Goal: Task Accomplishment & Management: Complete application form

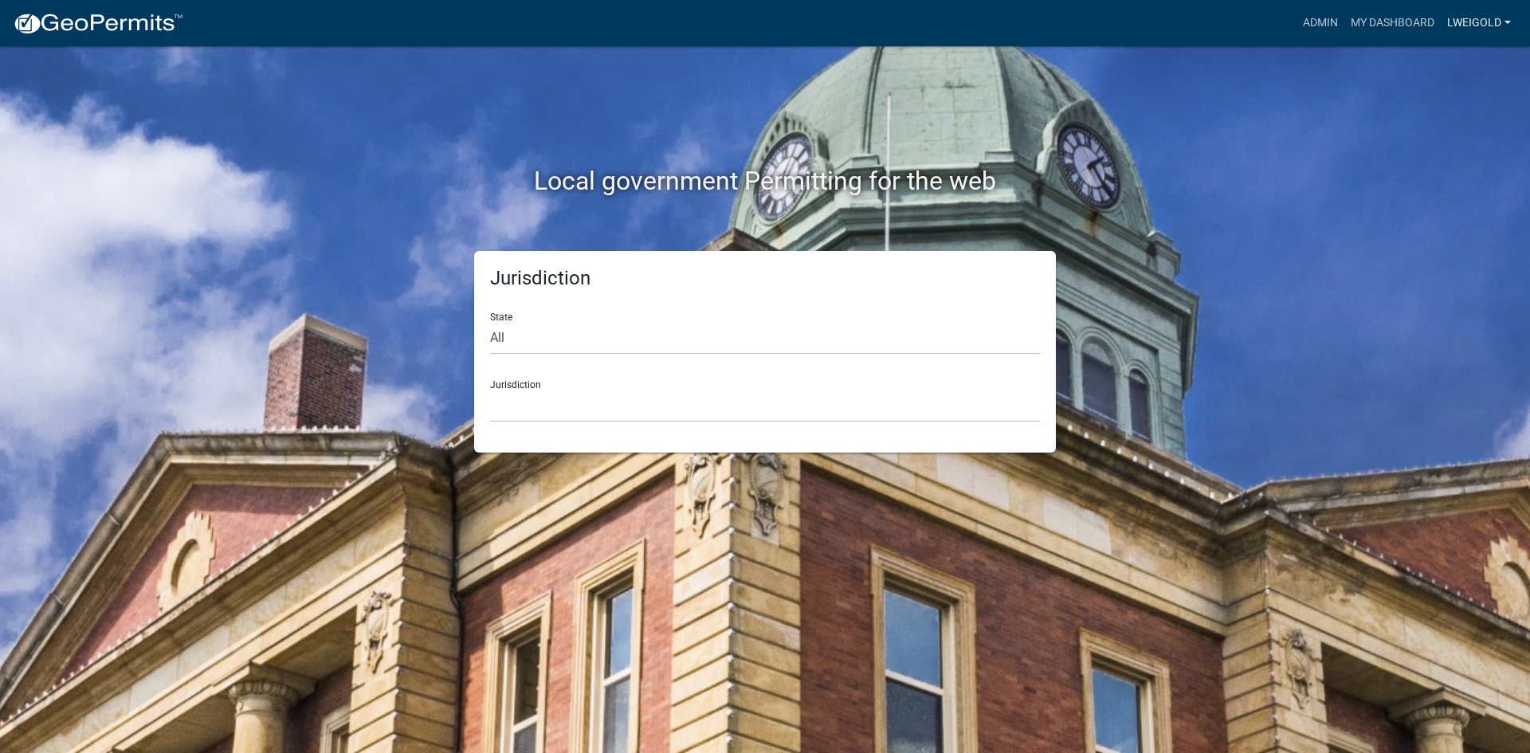
click at [802, 16] on link "lweigold" at bounding box center [1479, 23] width 77 height 30
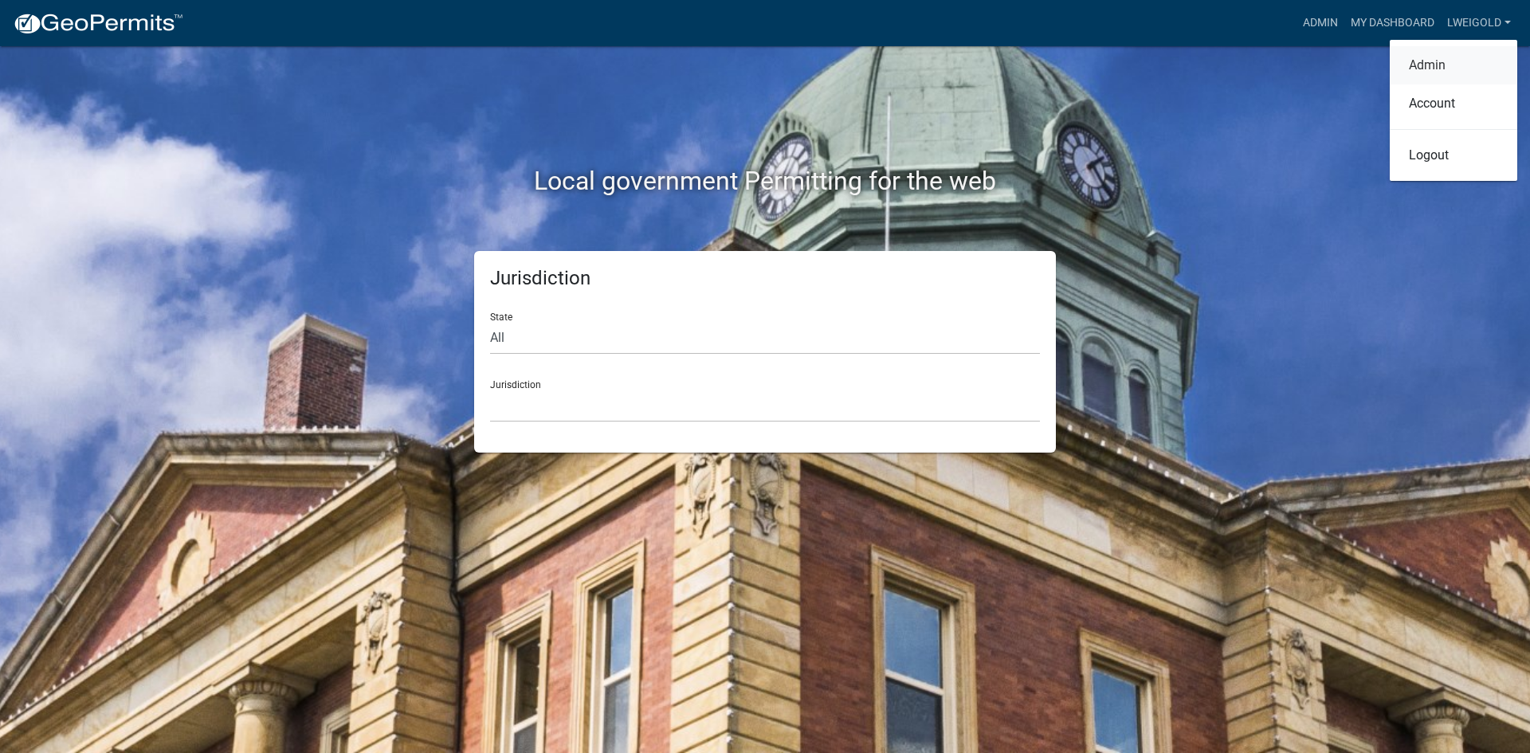
click at [802, 65] on link "Admin" at bounding box center [1454, 65] width 128 height 38
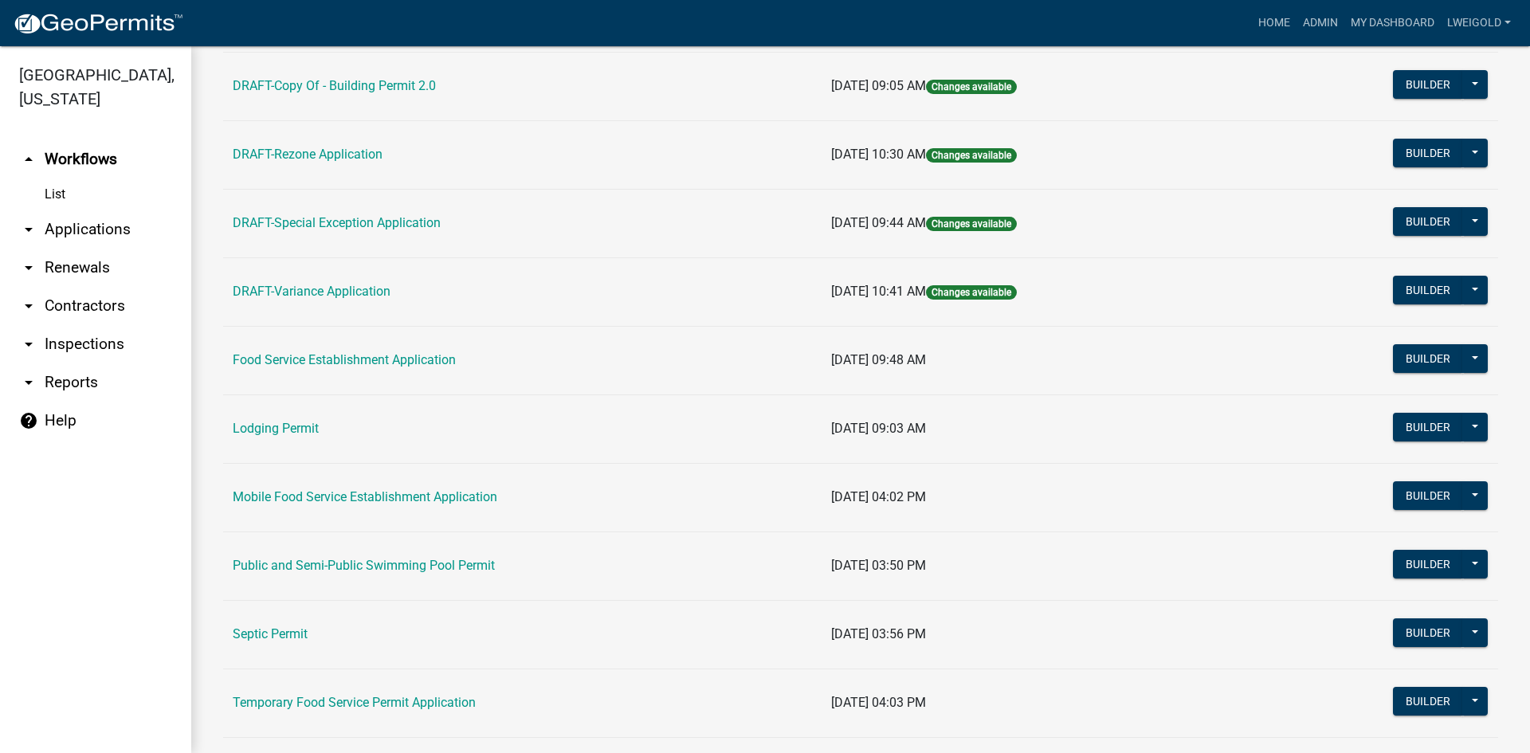
scroll to position [717, 0]
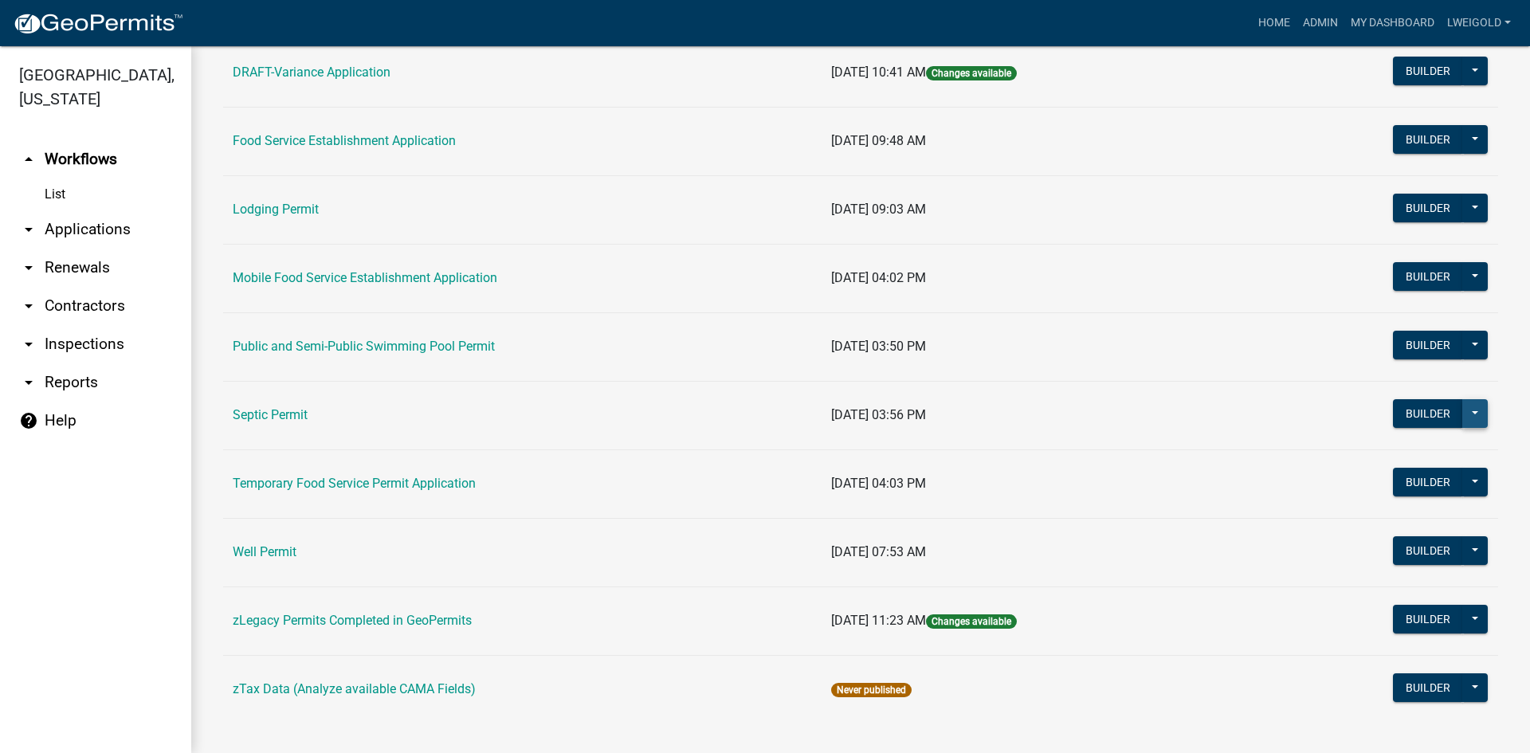
click at [802, 409] on button at bounding box center [1476, 413] width 26 height 29
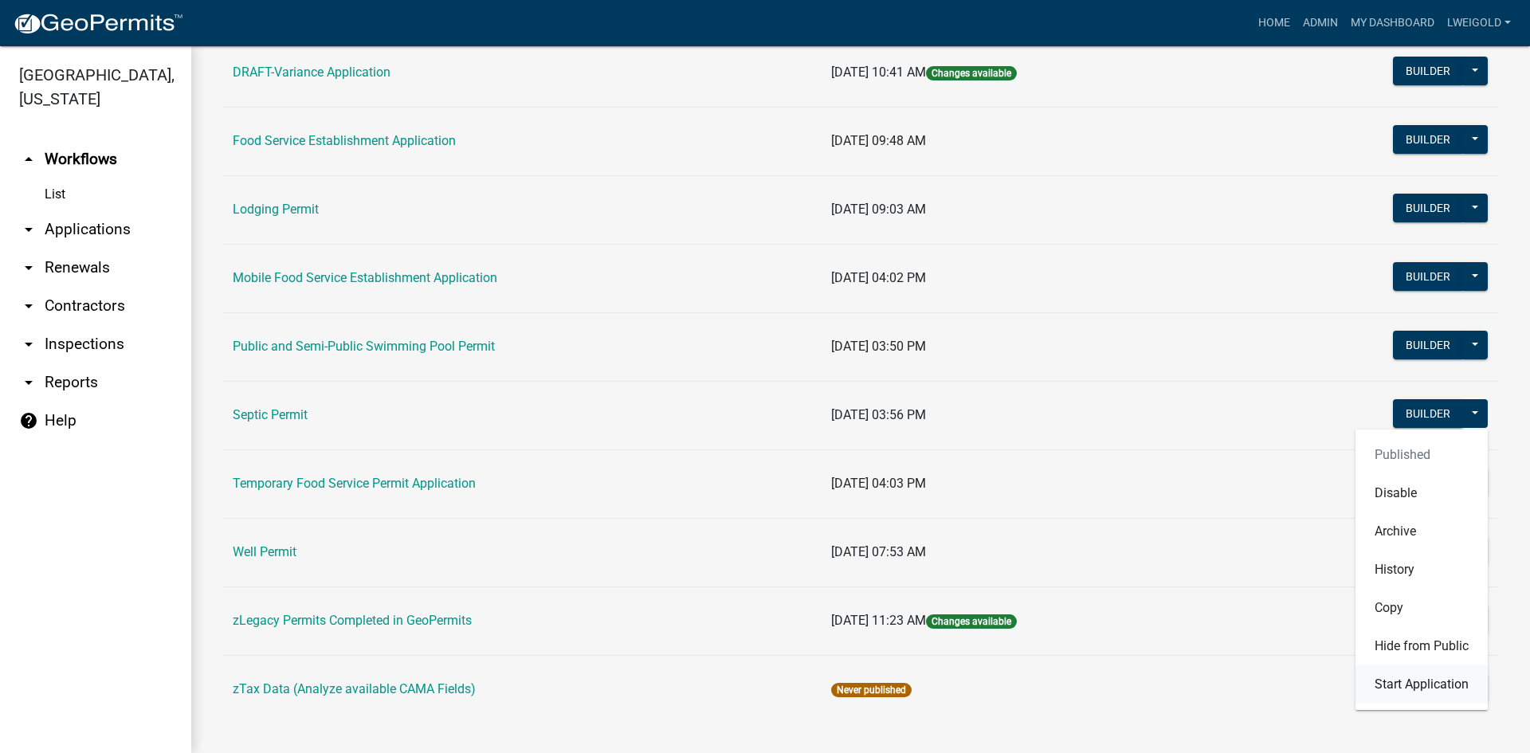
click at [802, 504] on button "Start Application" at bounding box center [1422, 685] width 132 height 38
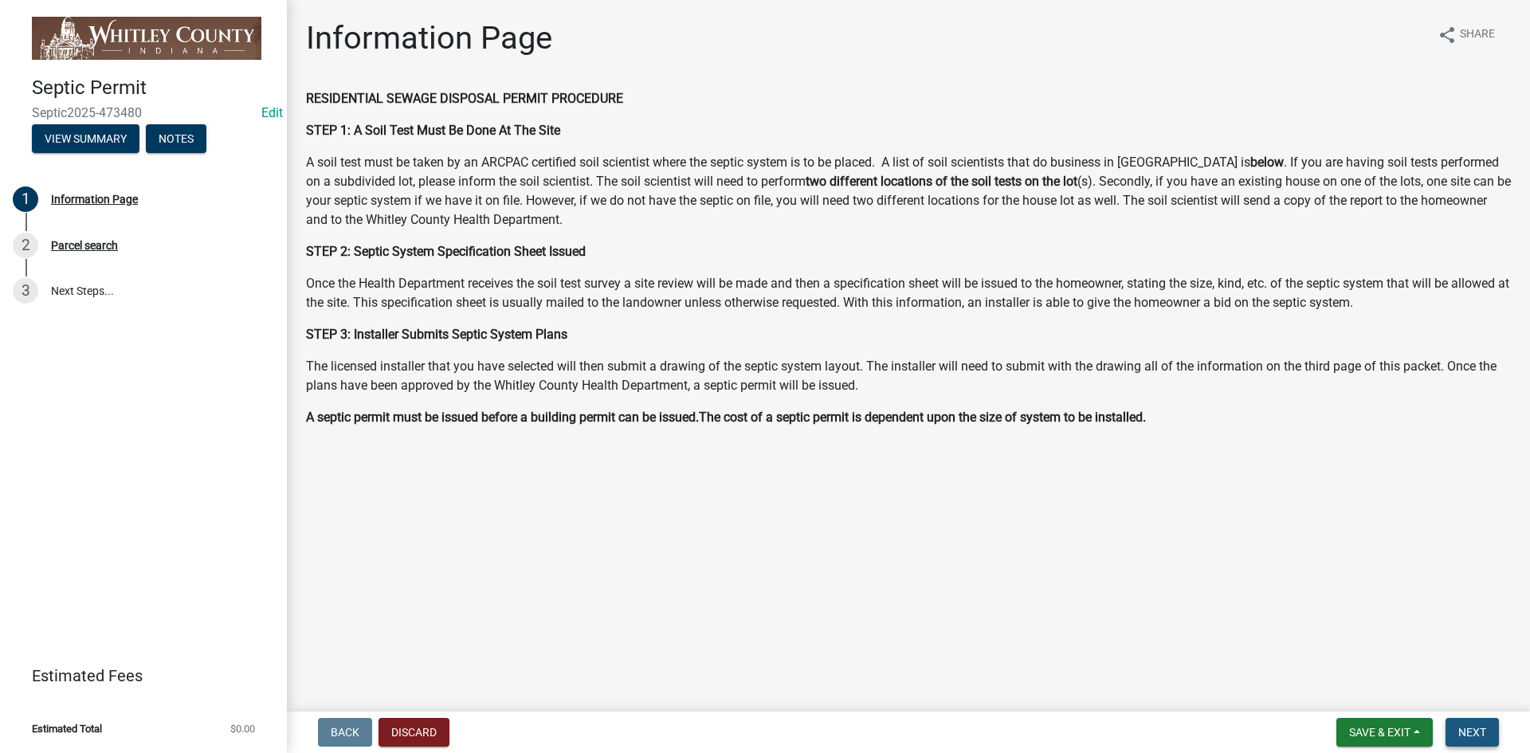
click at [802, 504] on button "Next" at bounding box center [1472, 732] width 53 height 29
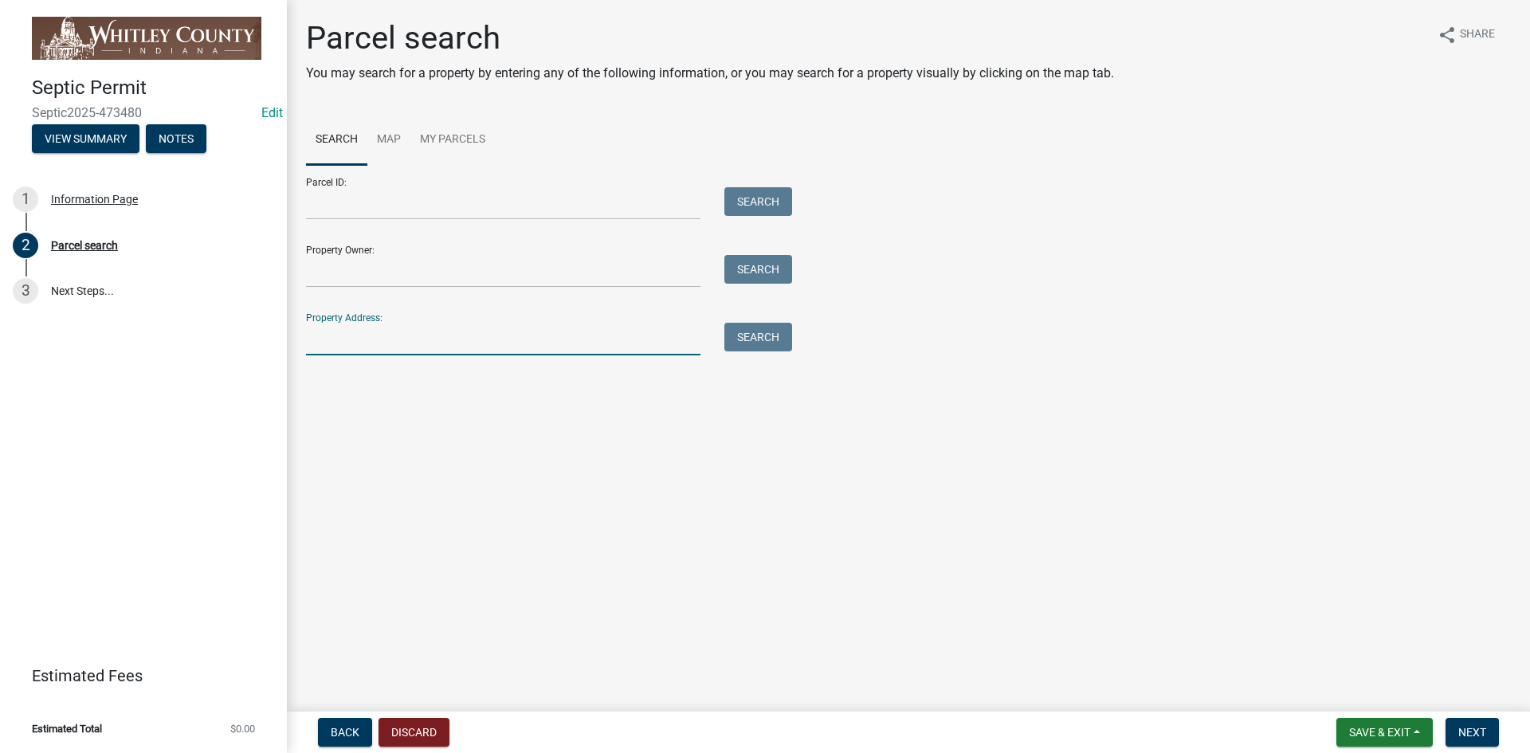
click at [312, 345] on input "Property Address:" at bounding box center [503, 339] width 395 height 33
type input "470 E"
click at [743, 340] on button "Search" at bounding box center [759, 337] width 68 height 29
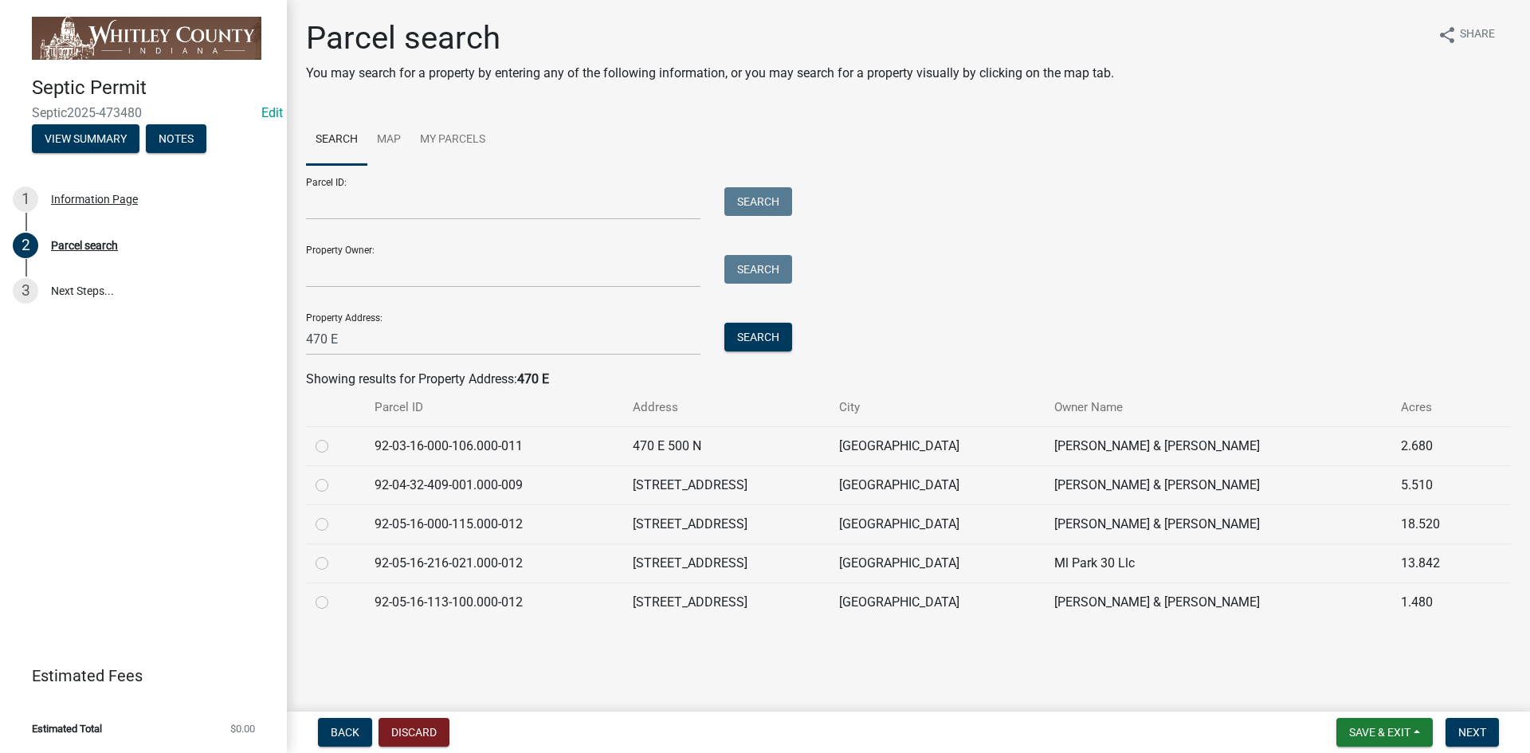
click at [335, 437] on label at bounding box center [335, 437] width 0 height 0
click at [335, 447] on input "radio" at bounding box center [340, 442] width 10 height 10
radio input "true"
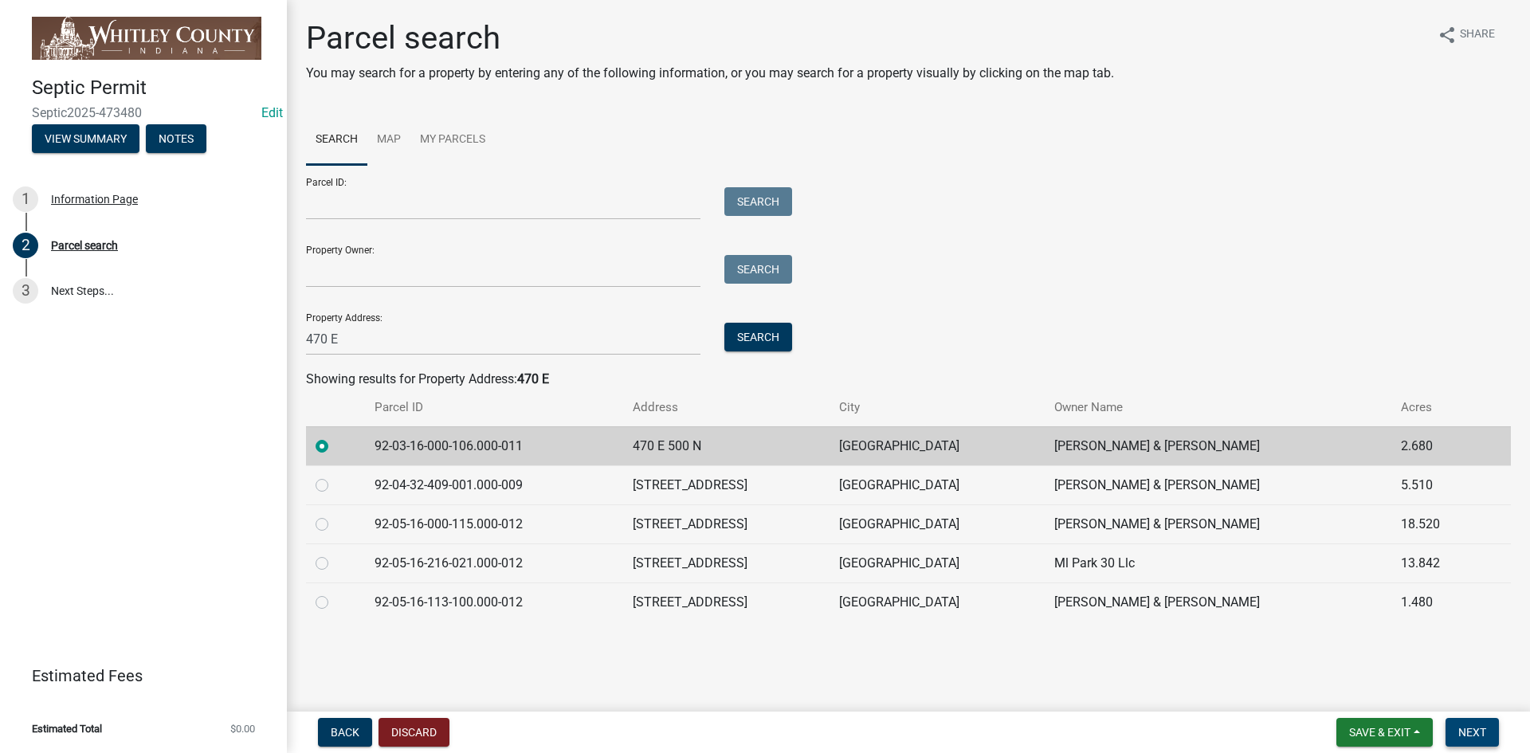
click at [802, 504] on span "Next" at bounding box center [1473, 732] width 28 height 13
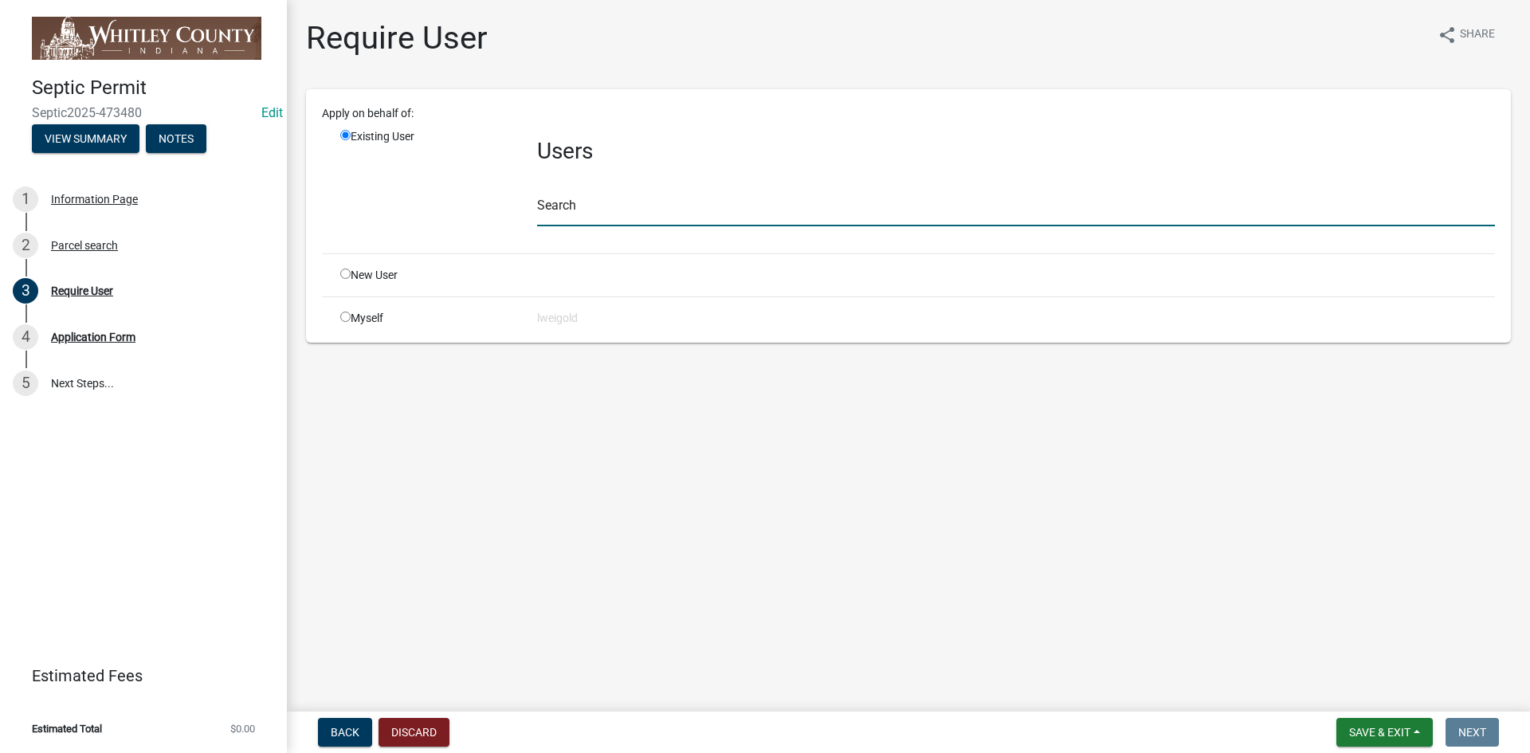
click at [583, 210] on input "text" at bounding box center [1016, 210] width 958 height 33
type input "WhitleyH"
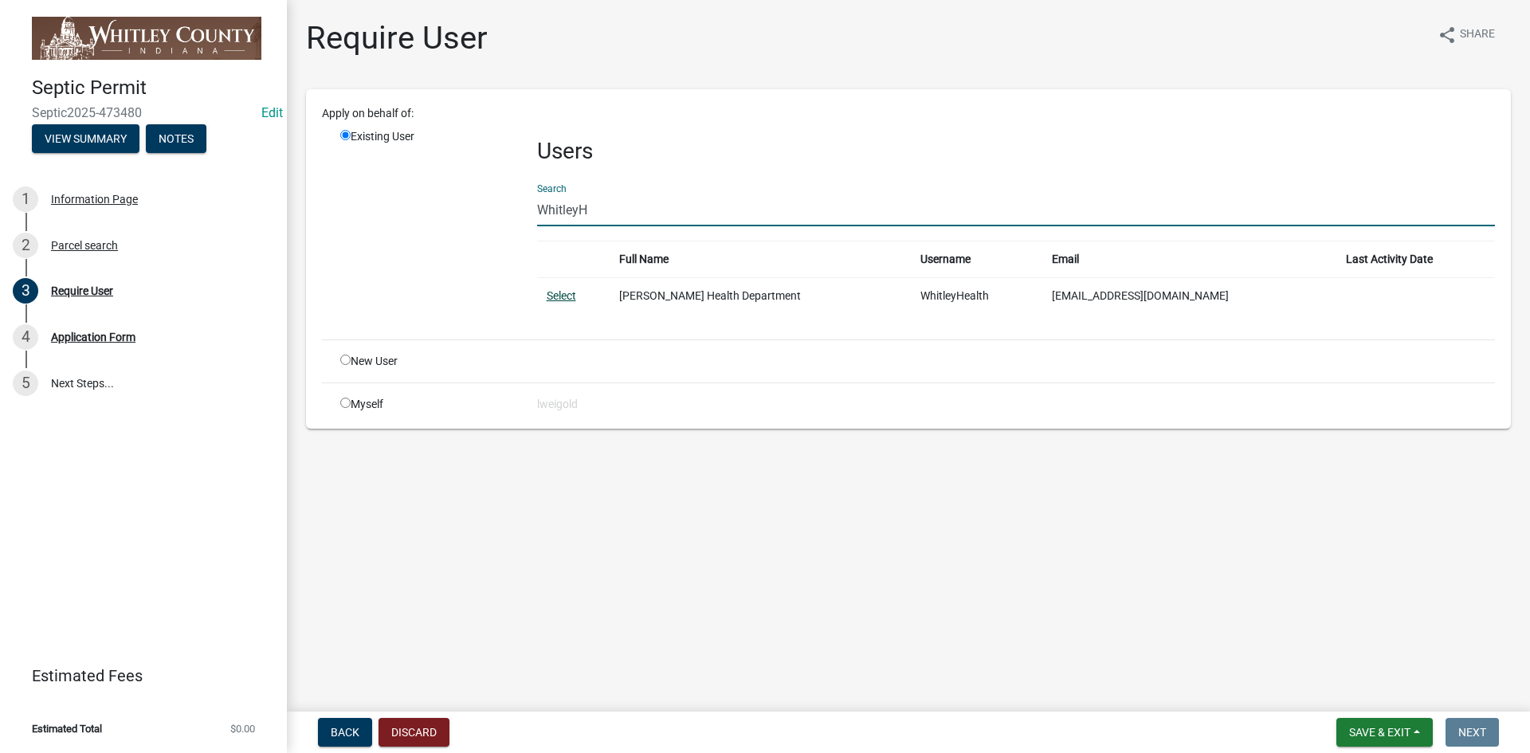
click at [553, 293] on link "Select" at bounding box center [561, 295] width 29 height 13
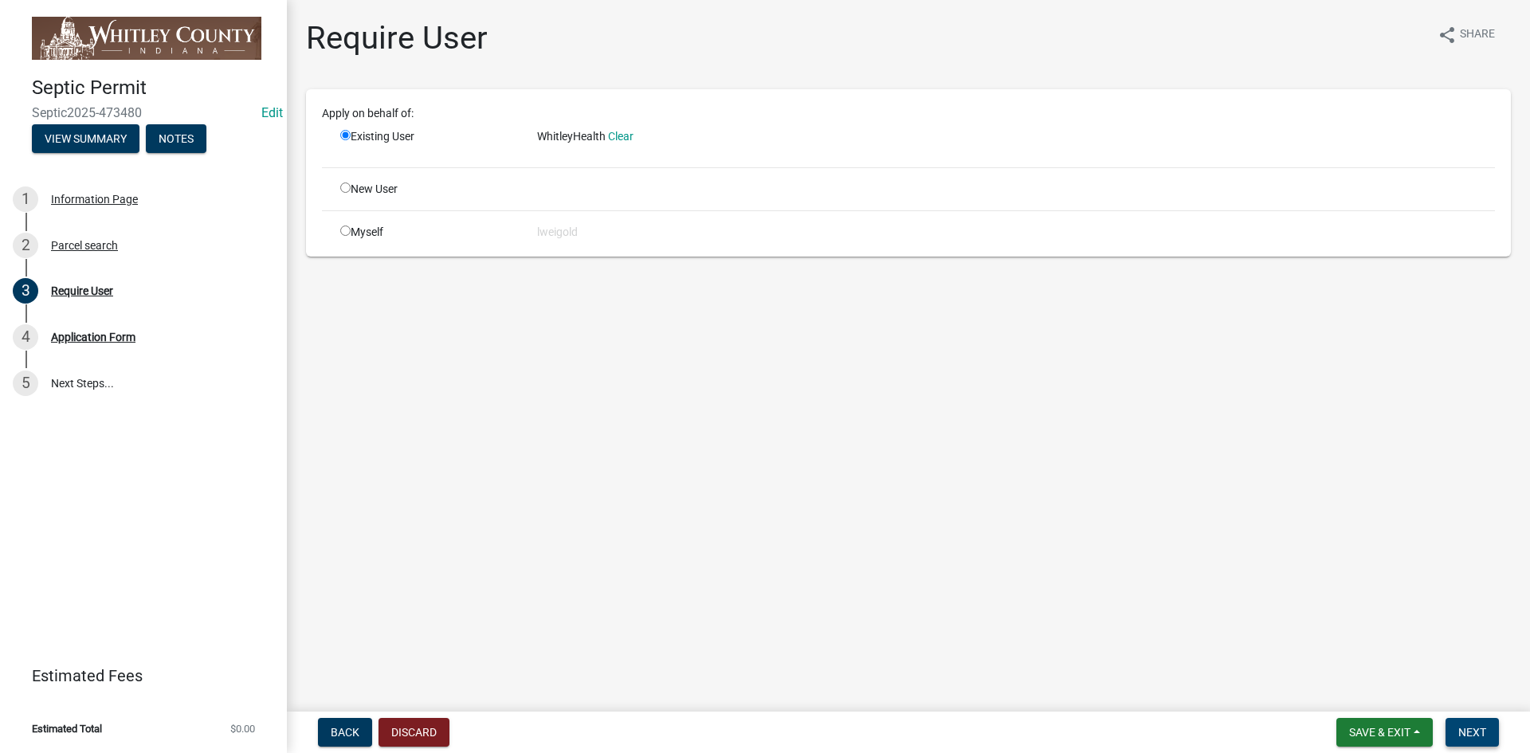
click at [802, 504] on span "Next" at bounding box center [1473, 732] width 28 height 13
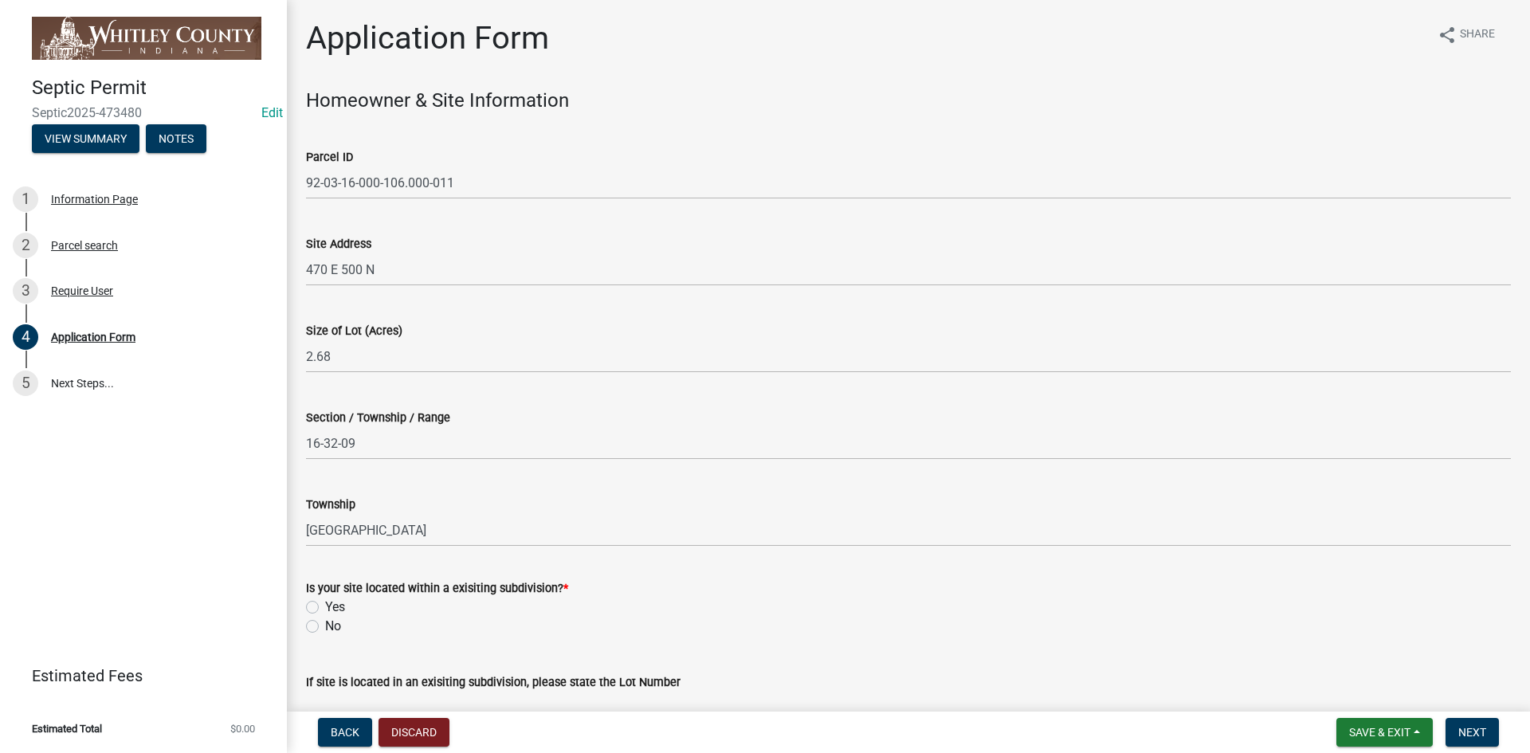
click at [325, 504] on label "No" at bounding box center [333, 626] width 16 height 19
click at [325, 504] on input "No" at bounding box center [330, 622] width 10 height 10
radio input "true"
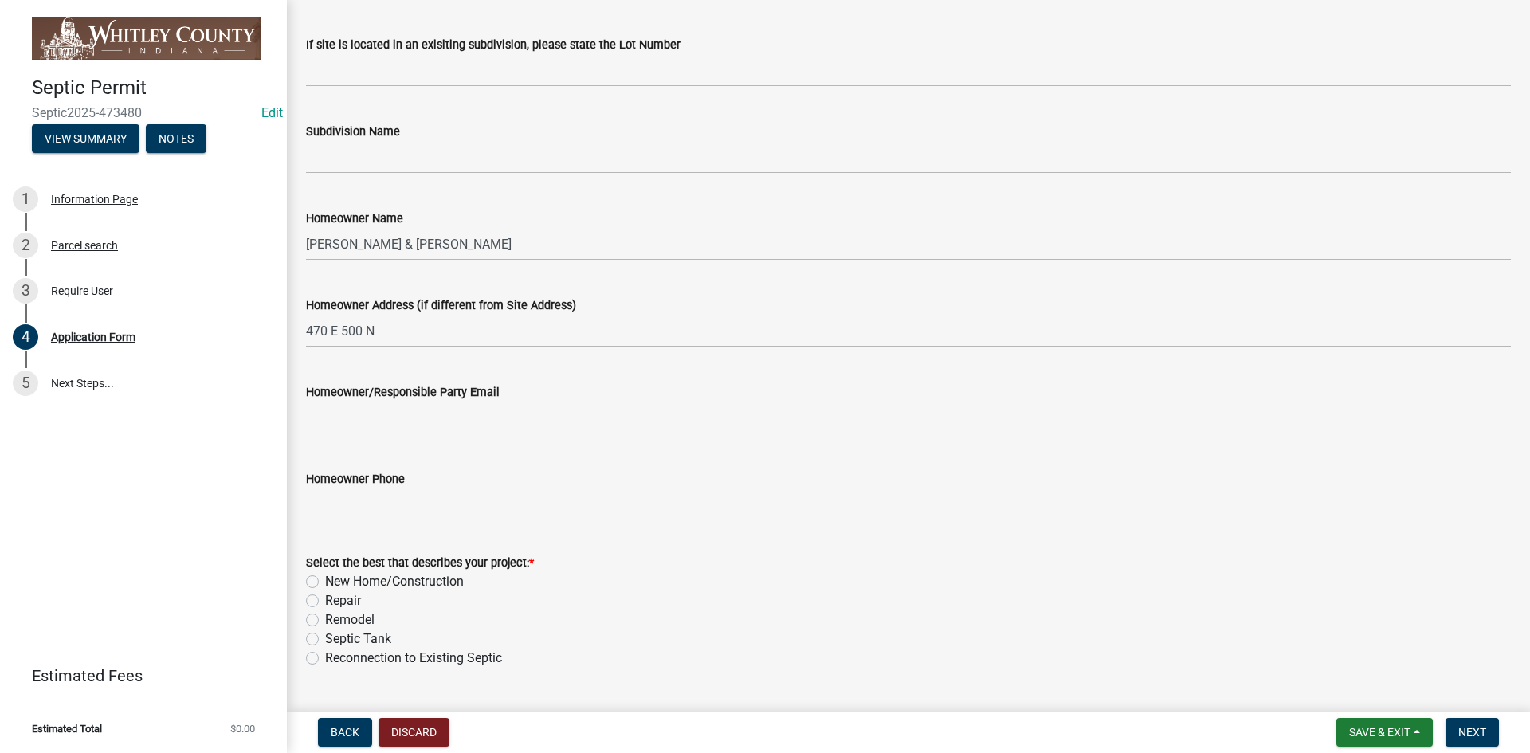
scroll to position [717, 0]
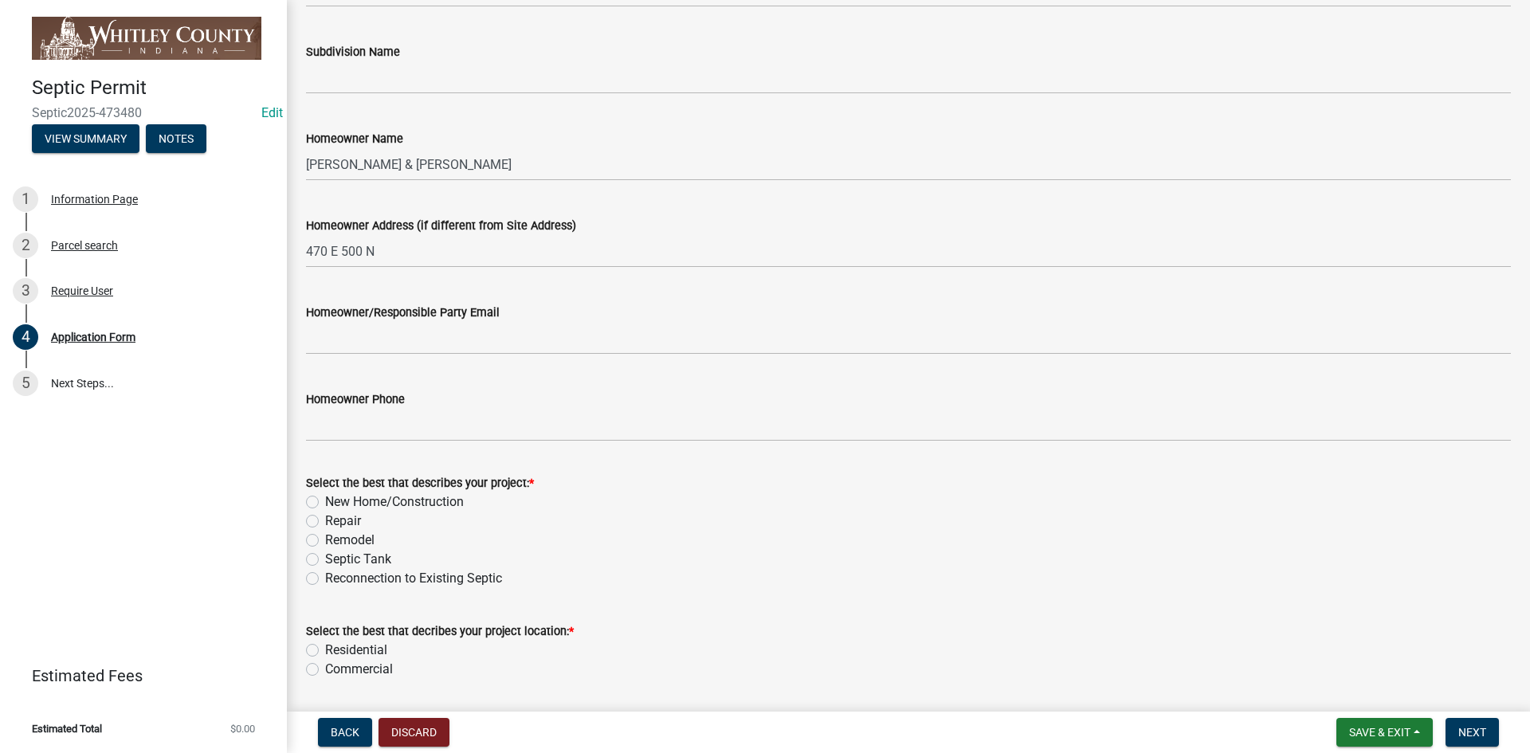
click at [325, 504] on label "Reconnection to Existing Septic" at bounding box center [413, 578] width 177 height 19
click at [325, 504] on input "Reconnection to Existing Septic" at bounding box center [330, 574] width 10 height 10
radio input "true"
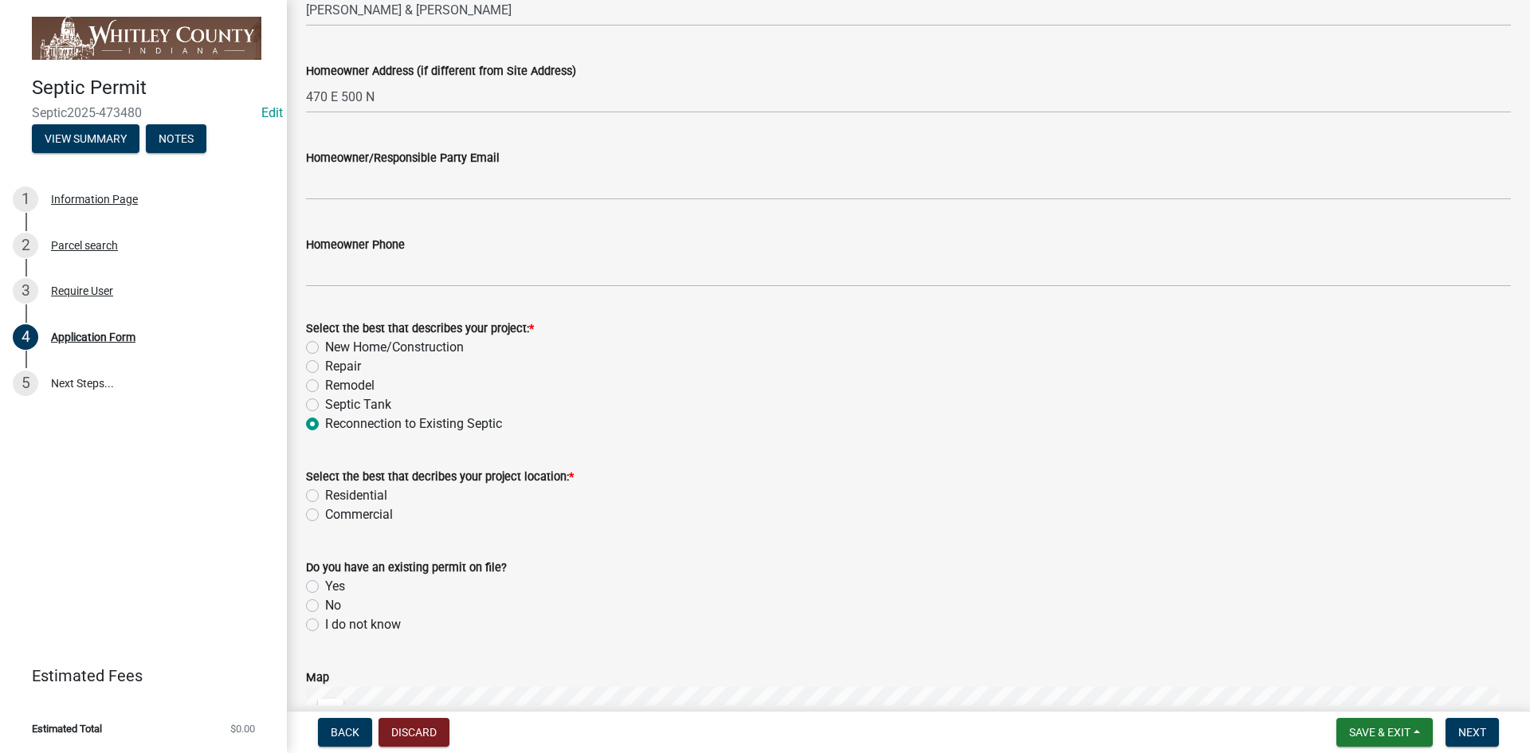
scroll to position [877, 0]
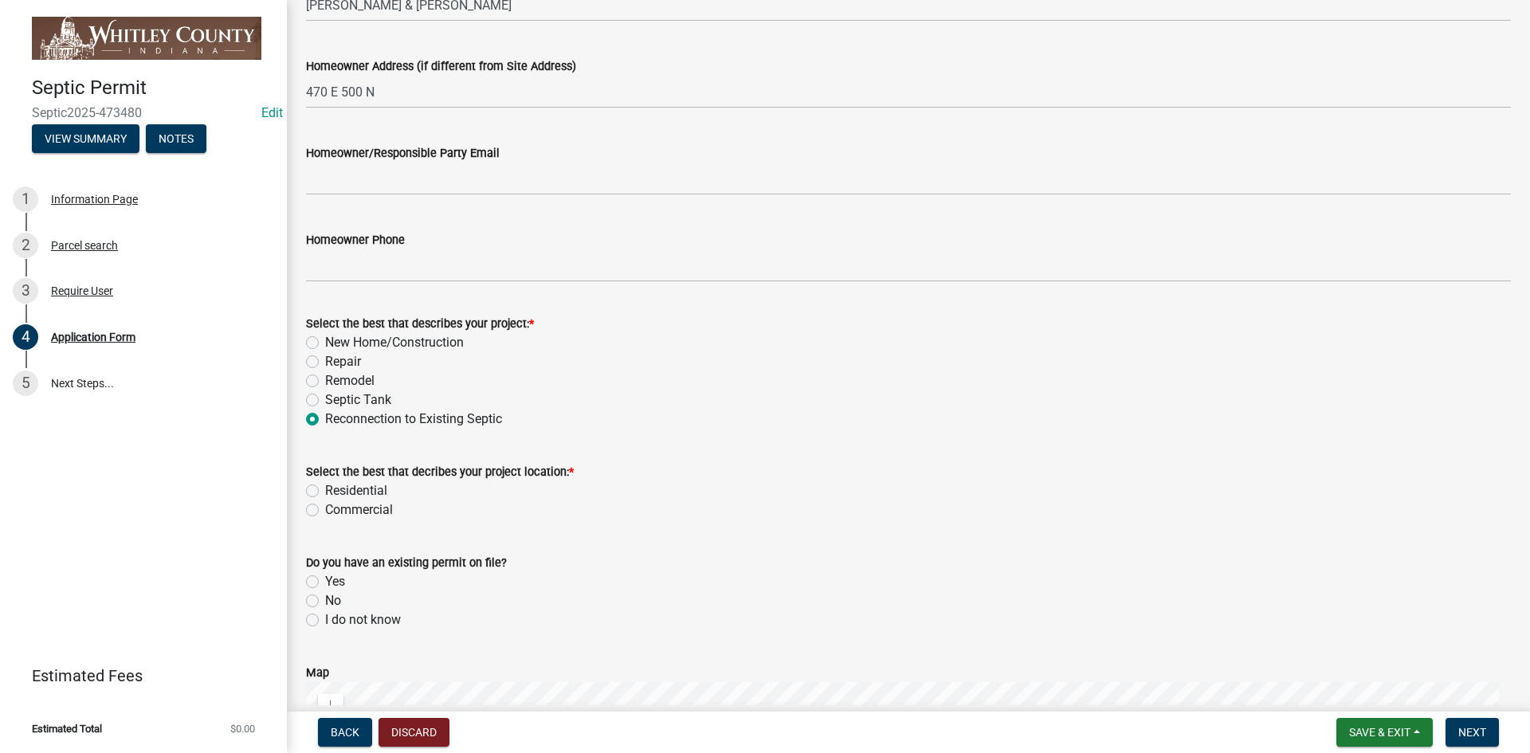
click at [325, 488] on label "Residential" at bounding box center [356, 490] width 62 height 19
click at [325, 488] on input "Residential" at bounding box center [330, 486] width 10 height 10
radio input "true"
click at [325, 504] on label "No" at bounding box center [333, 600] width 16 height 19
click at [325, 504] on input "No" at bounding box center [330, 596] width 10 height 10
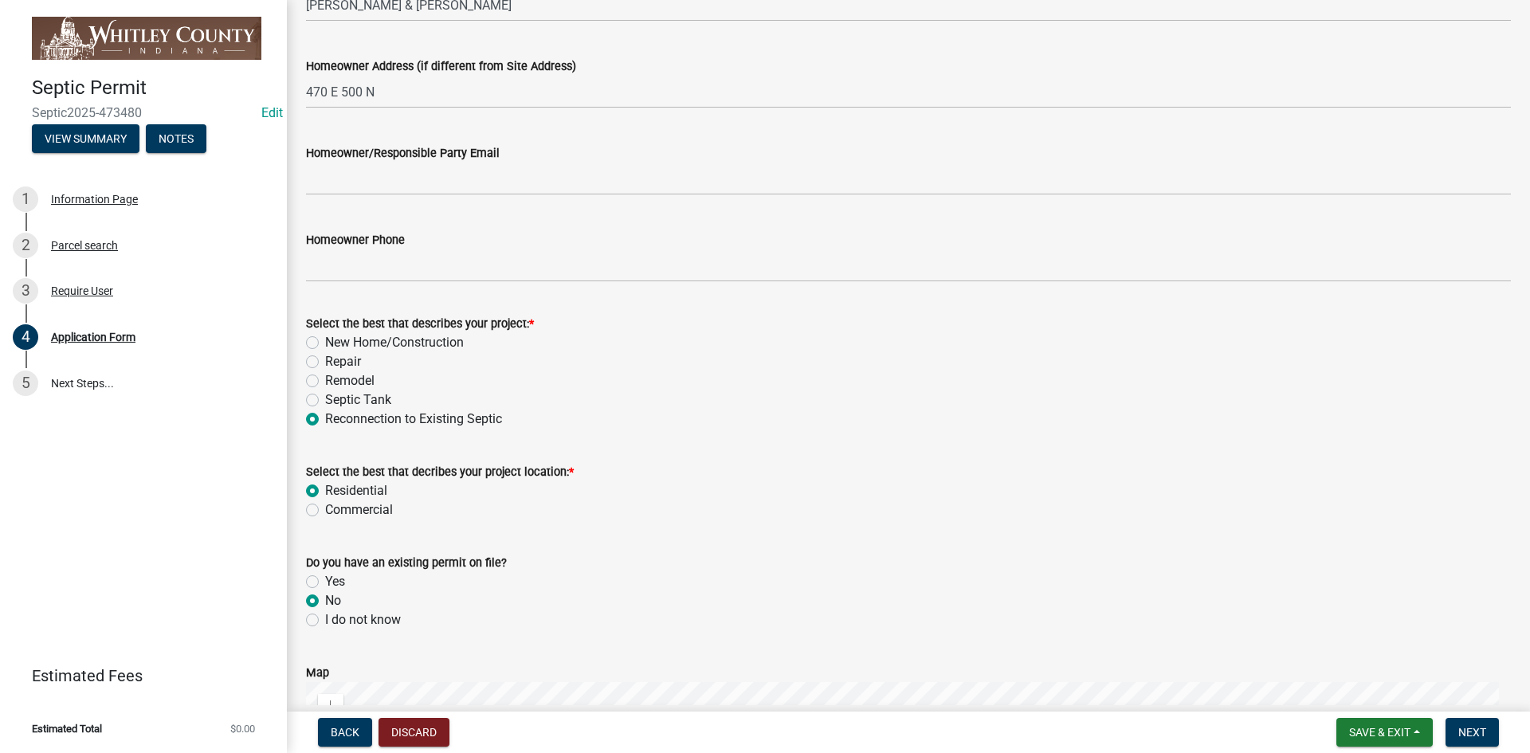
radio input "true"
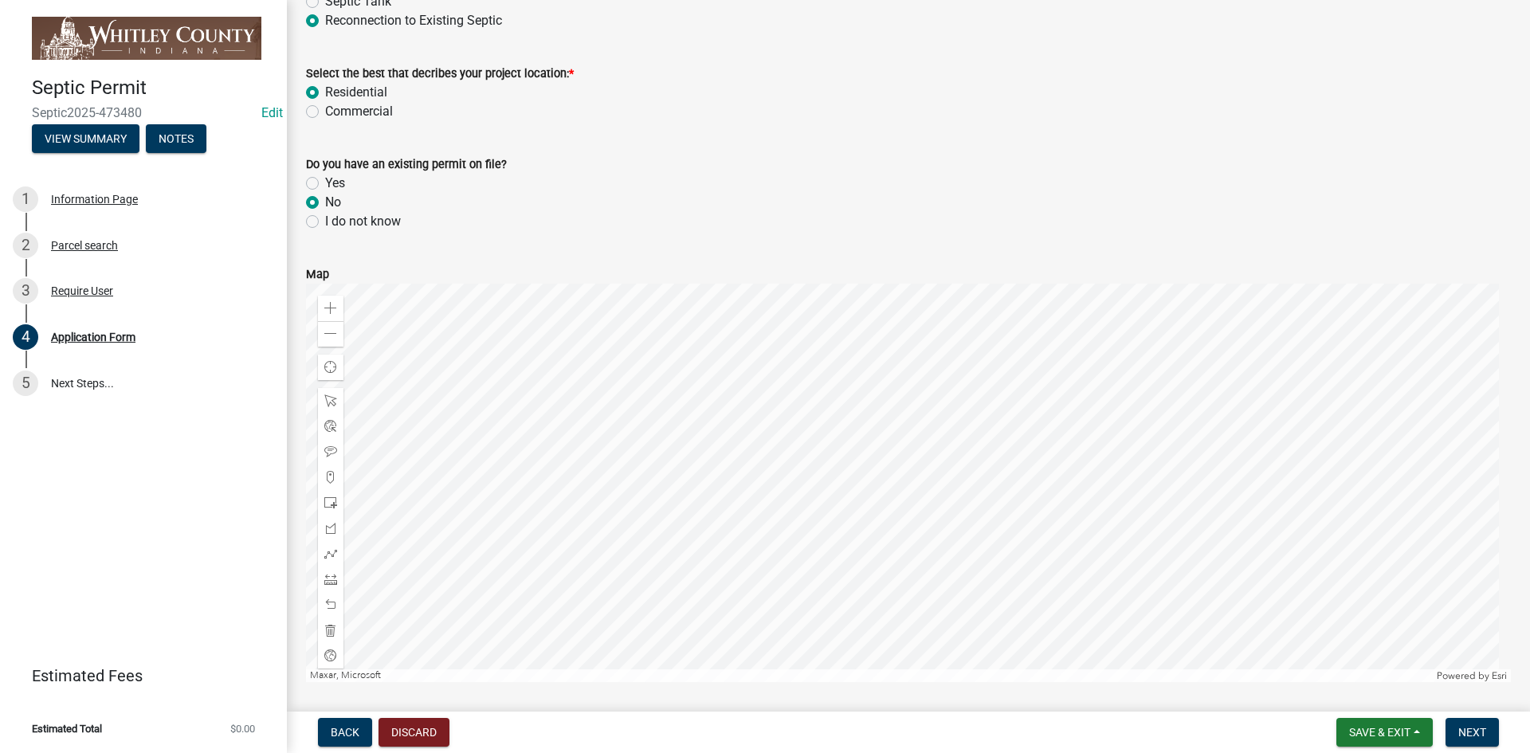
scroll to position [1674, 0]
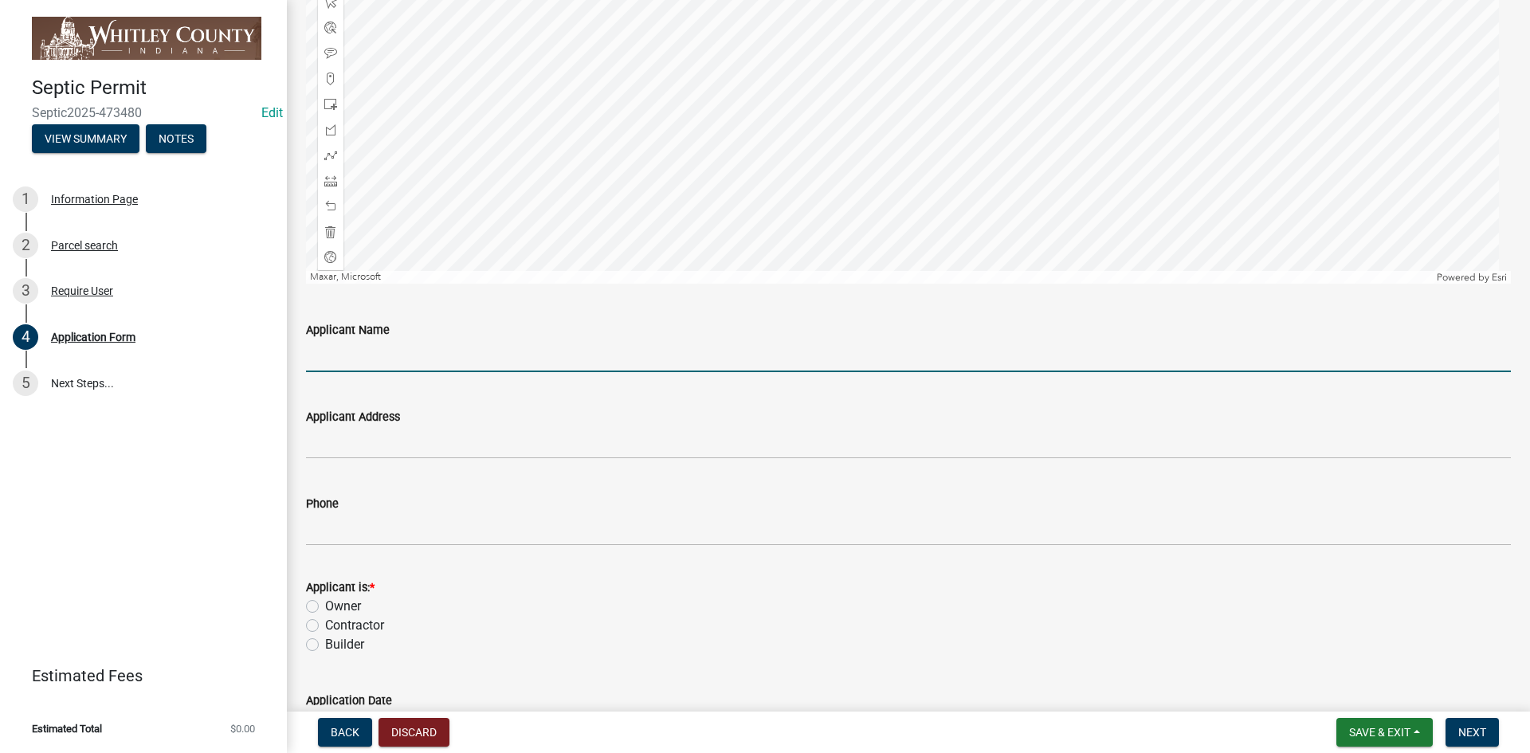
click at [328, 356] on input "Applicant Name" at bounding box center [908, 356] width 1205 height 33
type input "[PERSON_NAME]"
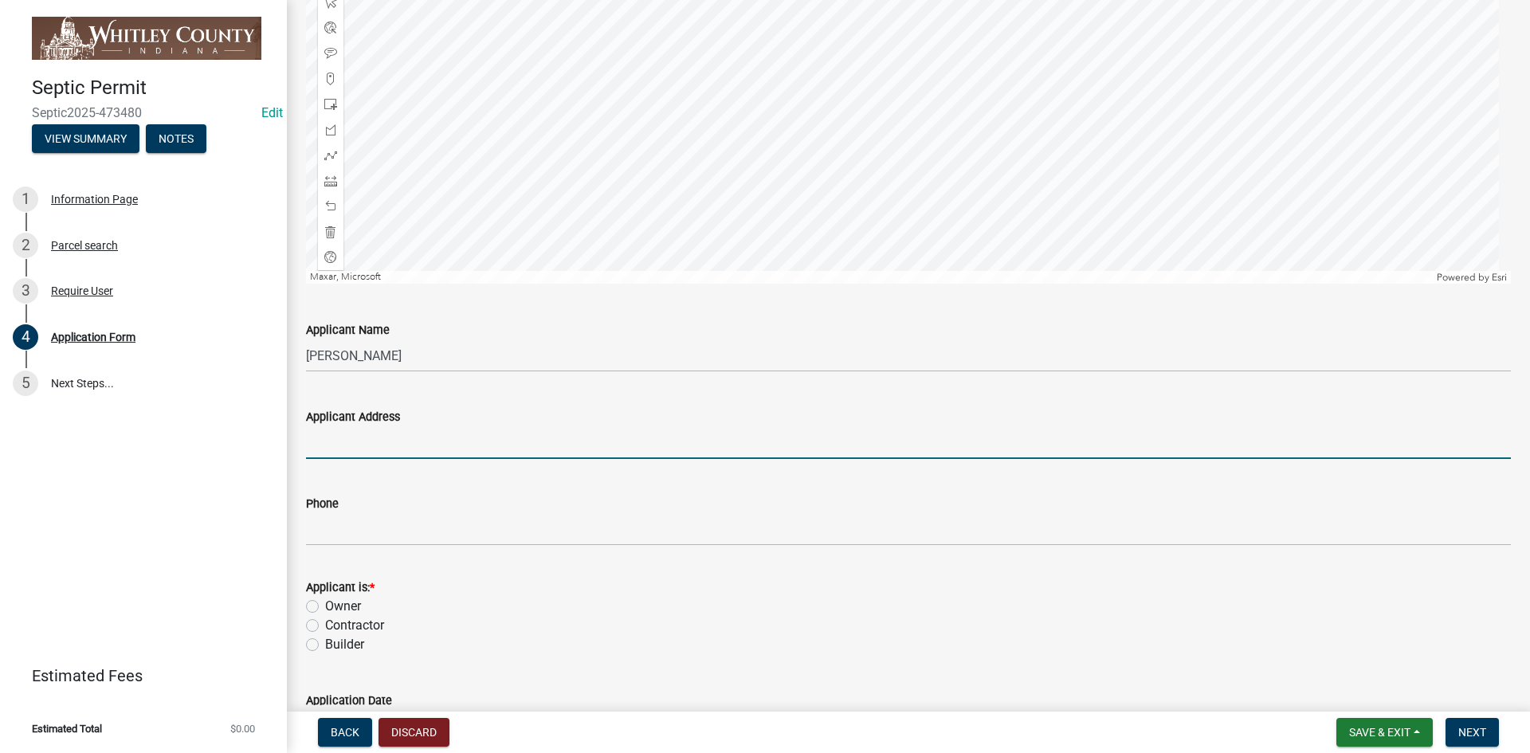
click at [318, 438] on input "Applicant Address" at bounding box center [908, 442] width 1205 height 33
type input "[STREET_ADDRESS]"
click at [325, 504] on label "Owner" at bounding box center [343, 606] width 36 height 19
click at [325, 504] on input "Owner" at bounding box center [330, 602] width 10 height 10
radio input "true"
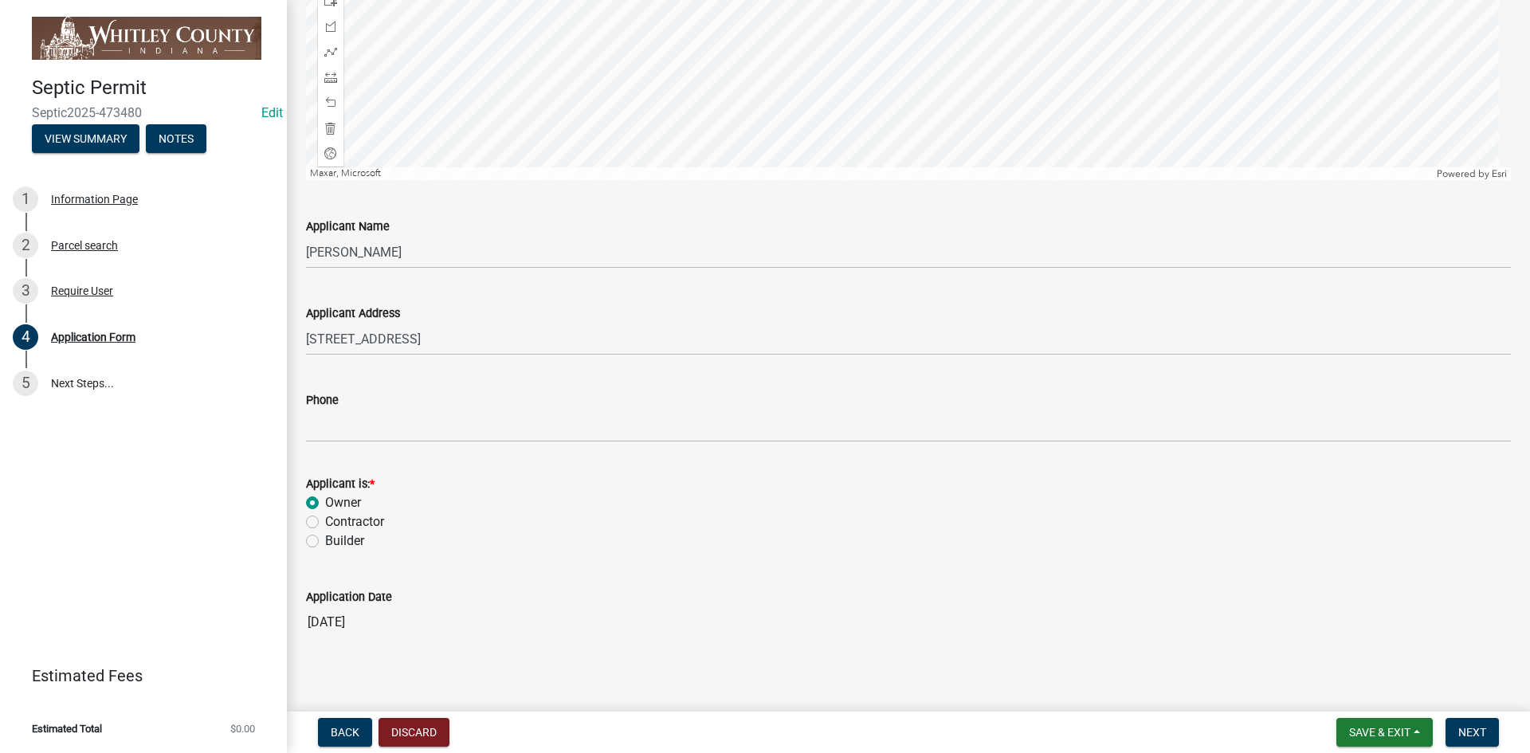
scroll to position [1785, 0]
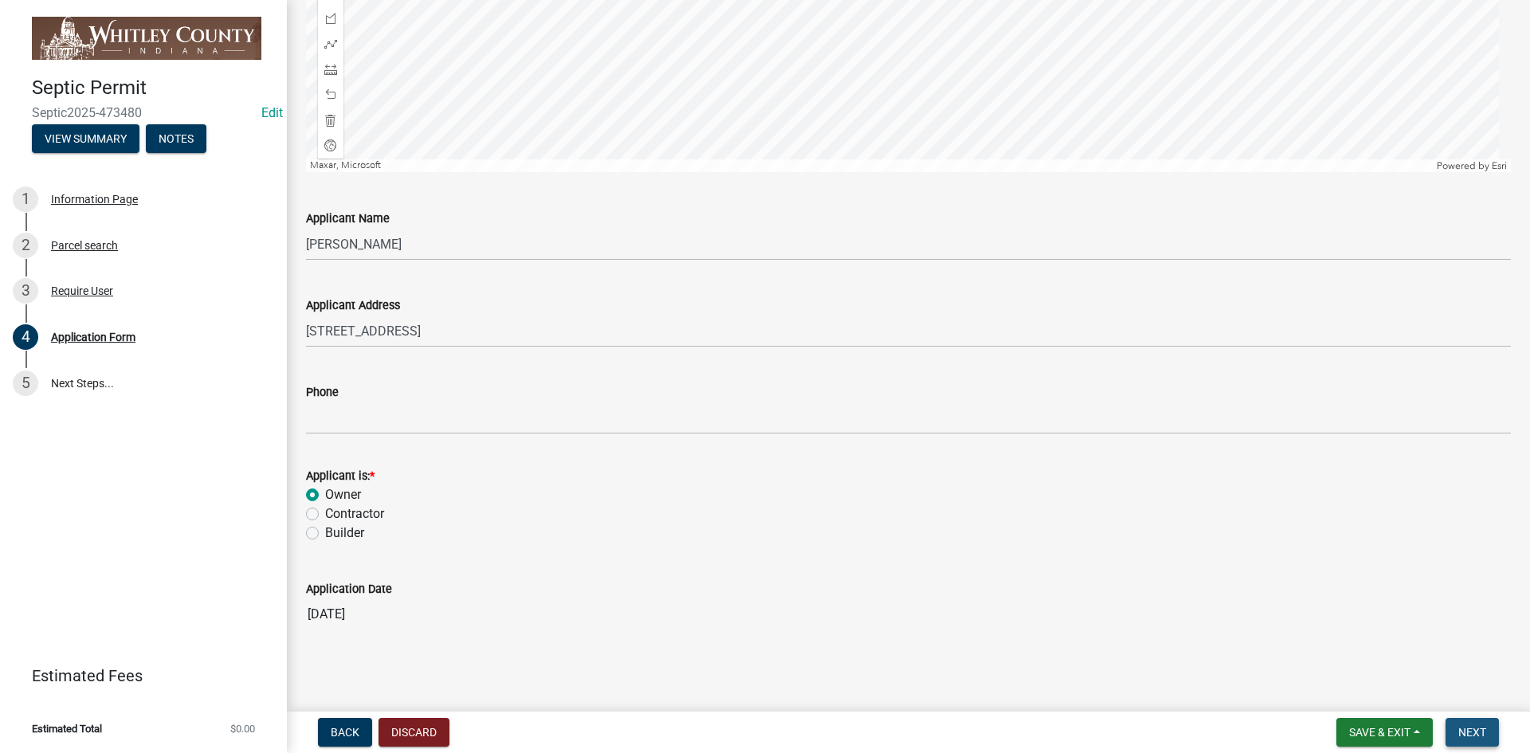
click at [802, 504] on button "Next" at bounding box center [1472, 732] width 53 height 29
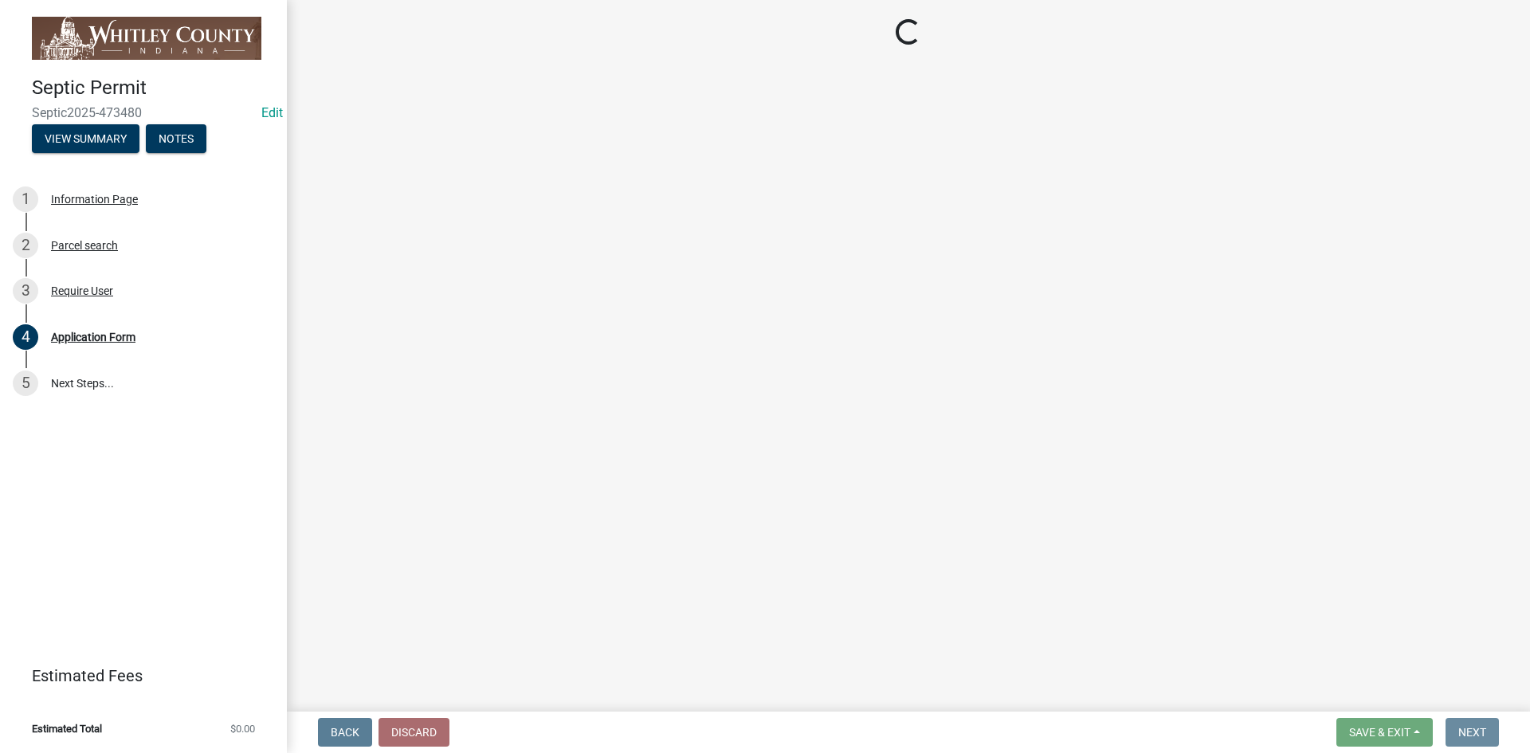
scroll to position [0, 0]
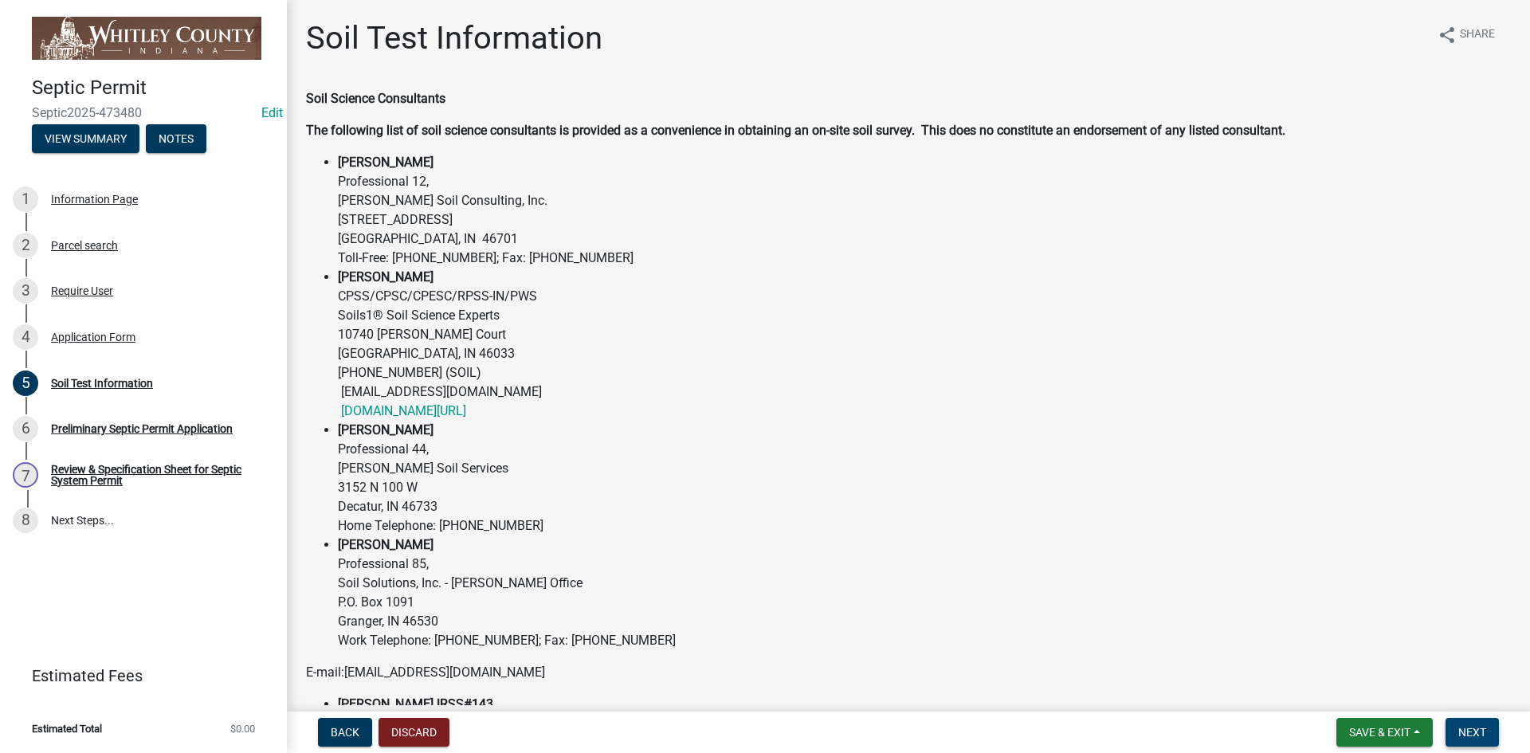
click at [802, 504] on button "Next" at bounding box center [1472, 732] width 53 height 29
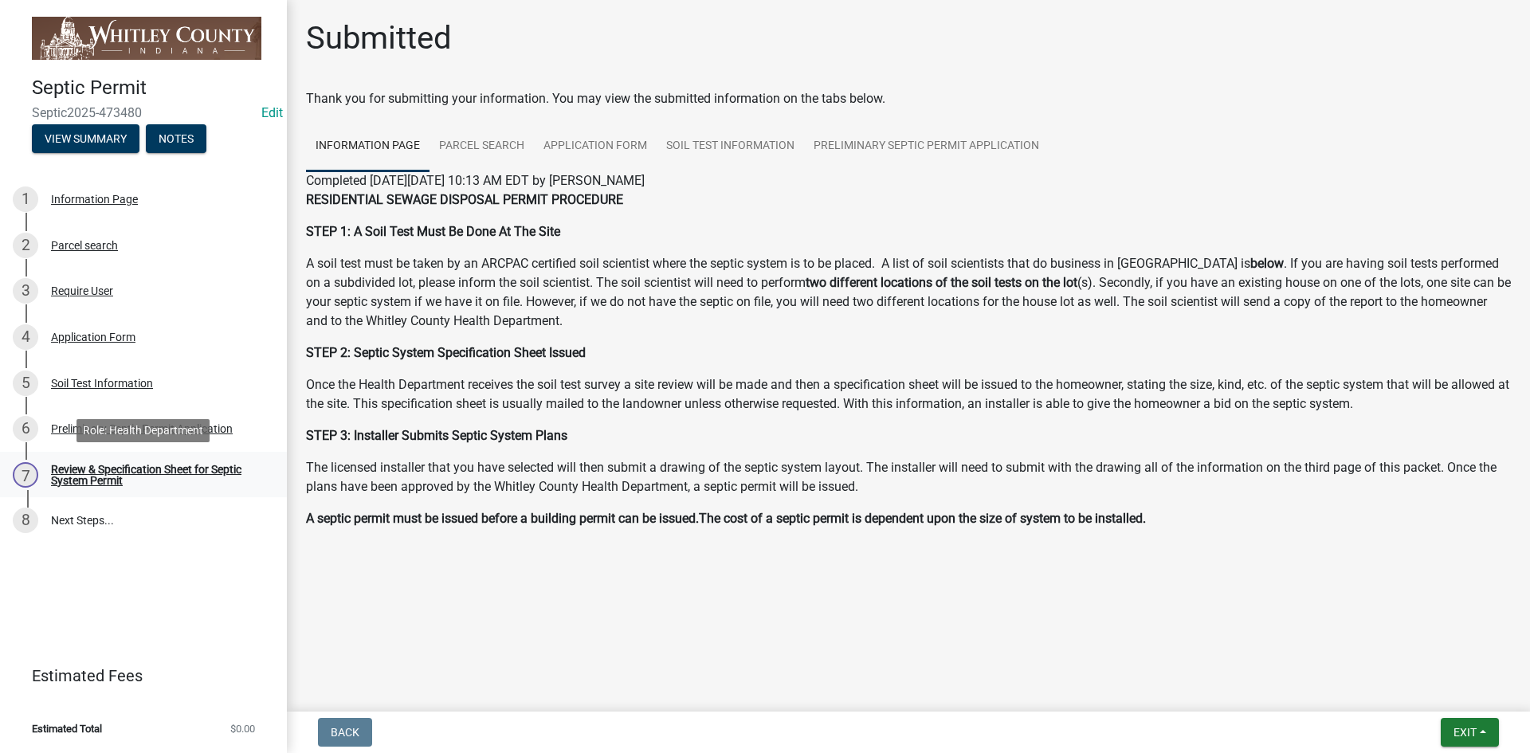
click at [107, 475] on div "Review & Specification Sheet for Septic System Permit" at bounding box center [156, 475] width 210 height 22
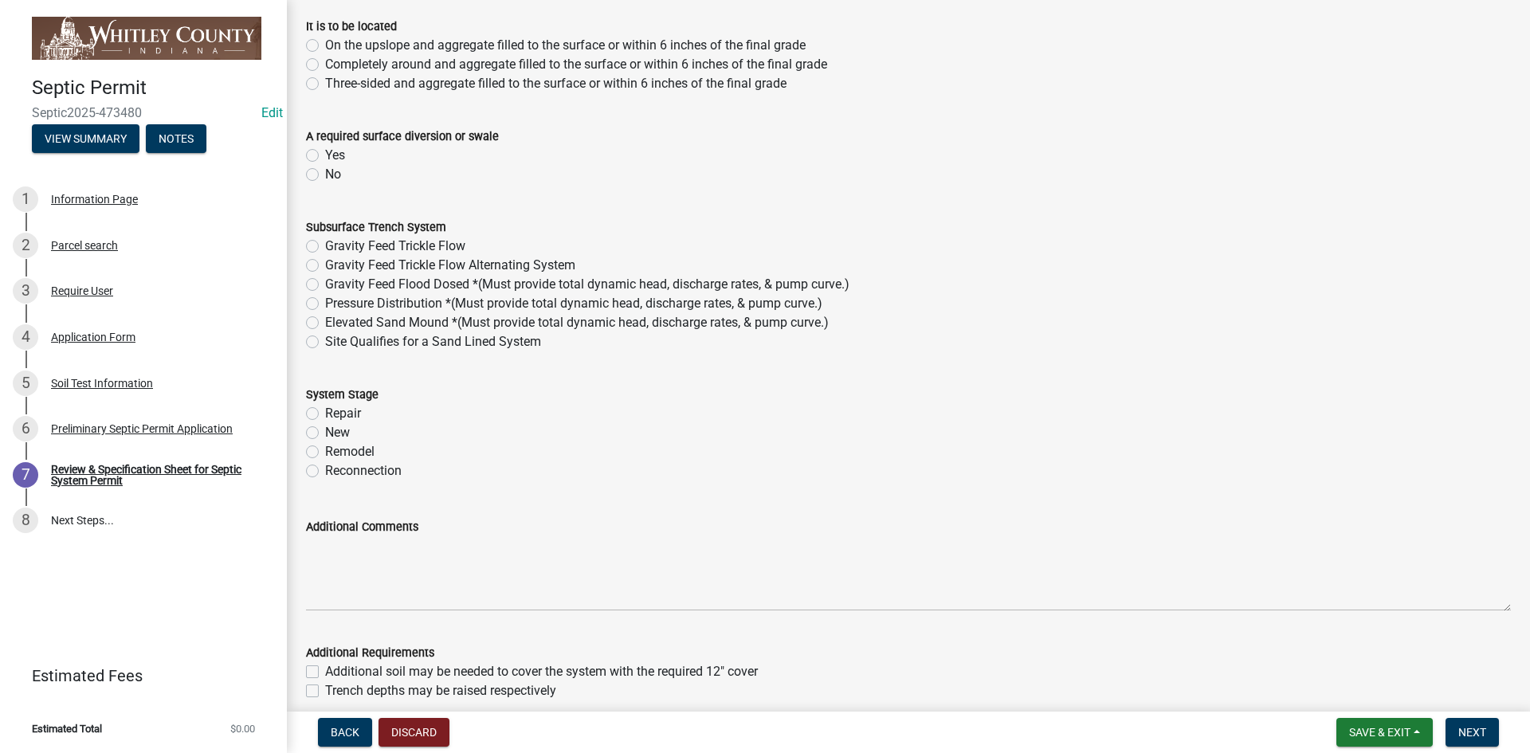
scroll to position [717, 0]
click at [325, 471] on label "Reconnection" at bounding box center [363, 469] width 77 height 19
click at [325, 470] on input "Reconnection" at bounding box center [330, 465] width 10 height 10
radio input "true"
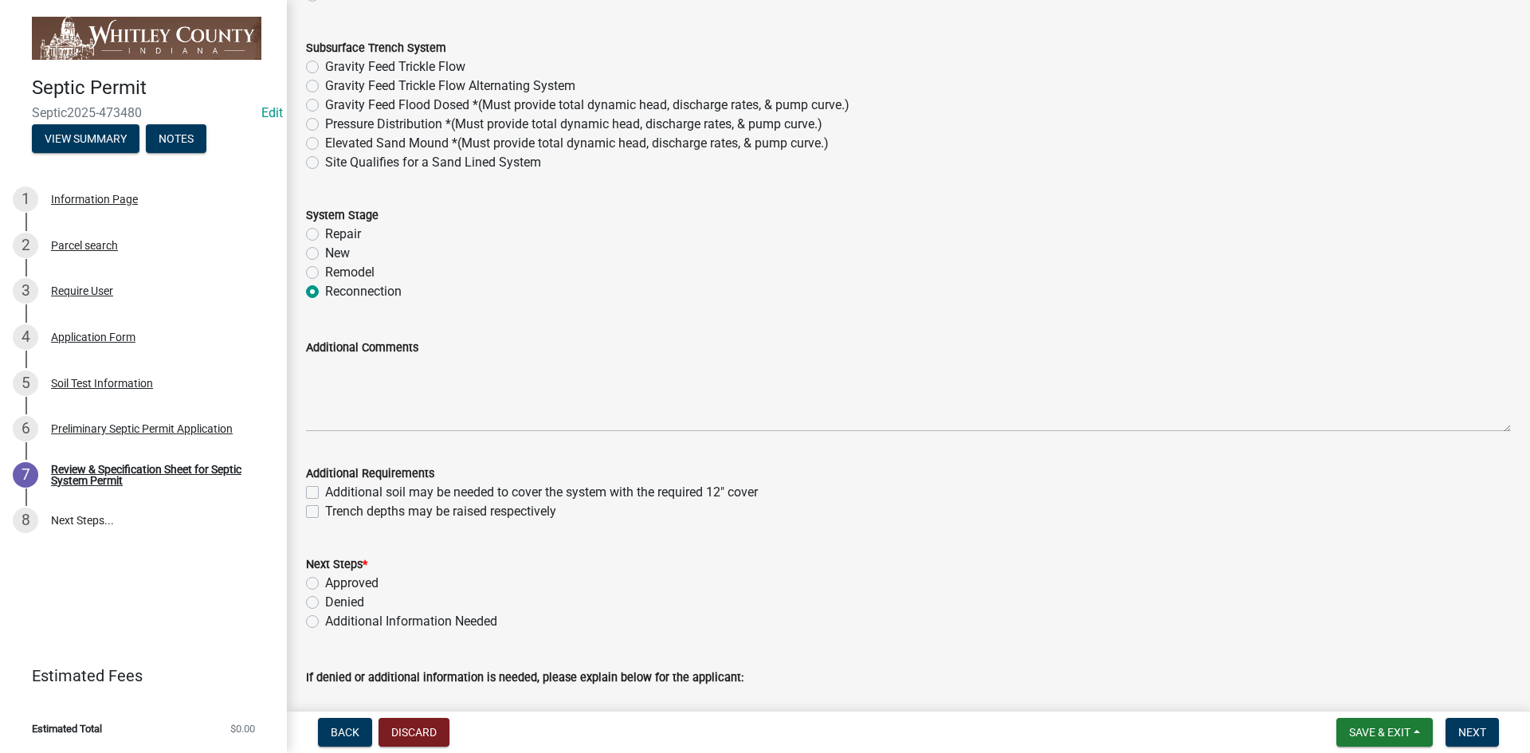
scroll to position [1027, 0]
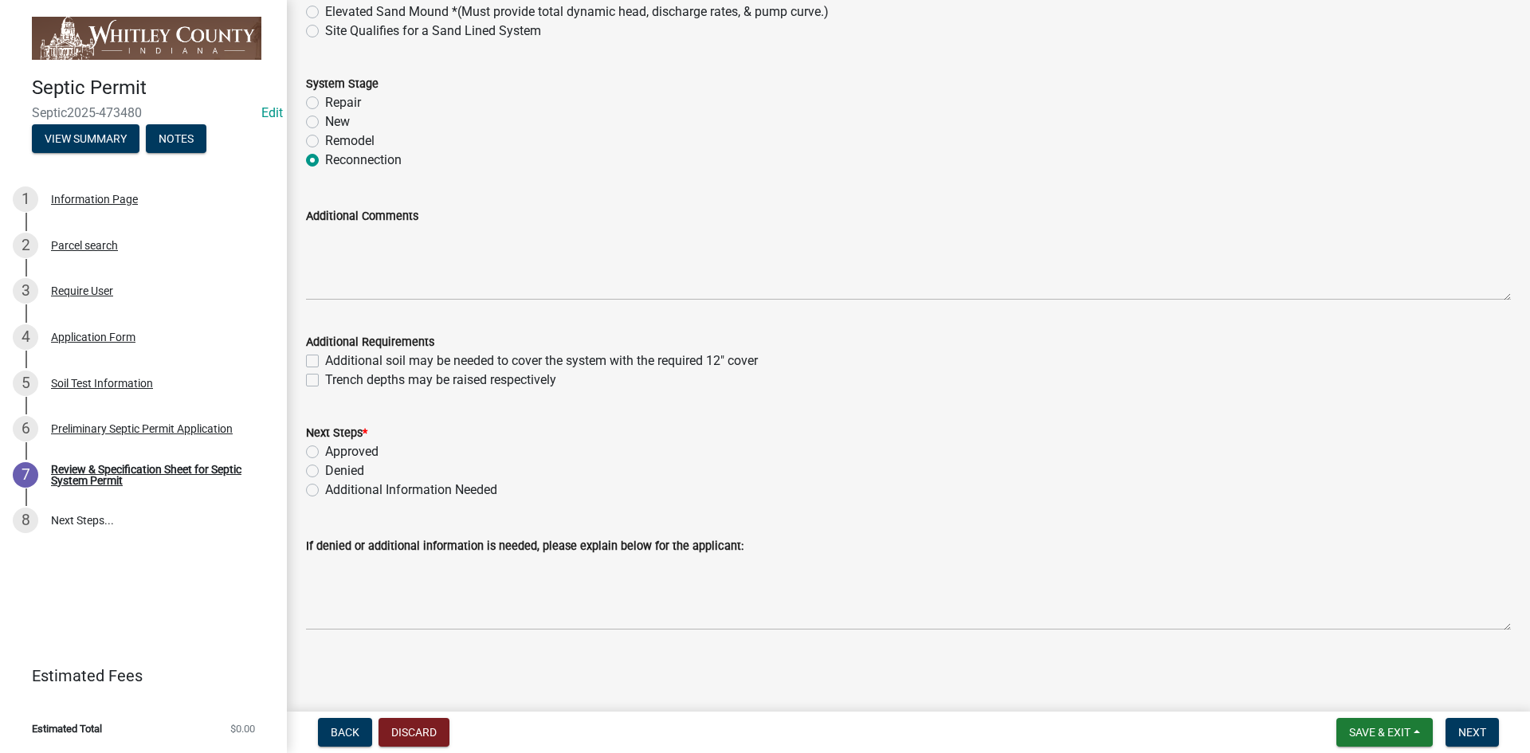
click at [325, 453] on label "Approved" at bounding box center [351, 451] width 53 height 19
click at [325, 453] on input "Approved" at bounding box center [330, 447] width 10 height 10
radio input "true"
click at [802, 504] on span "Next" at bounding box center [1473, 732] width 28 height 13
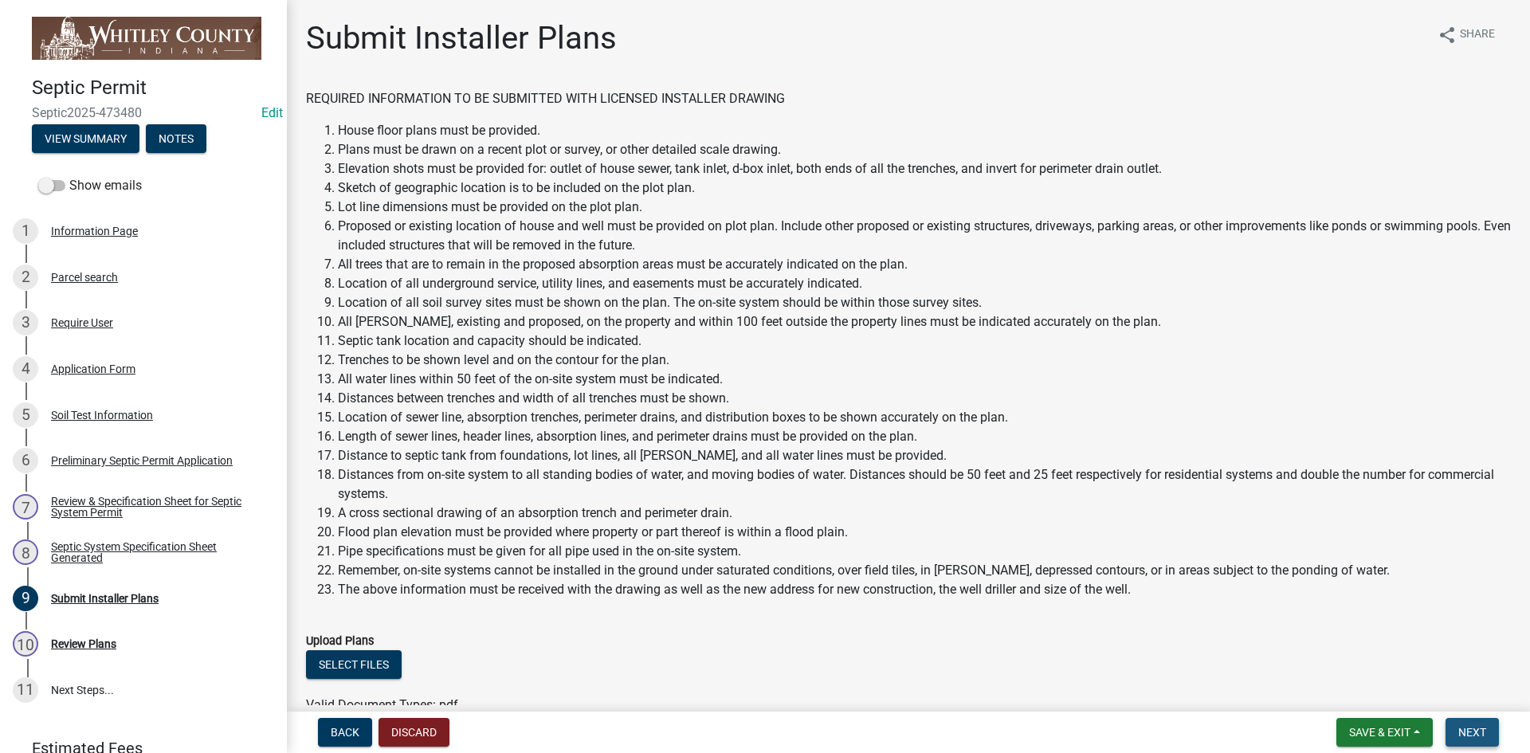
click at [802, 504] on span "Next" at bounding box center [1473, 732] width 28 height 13
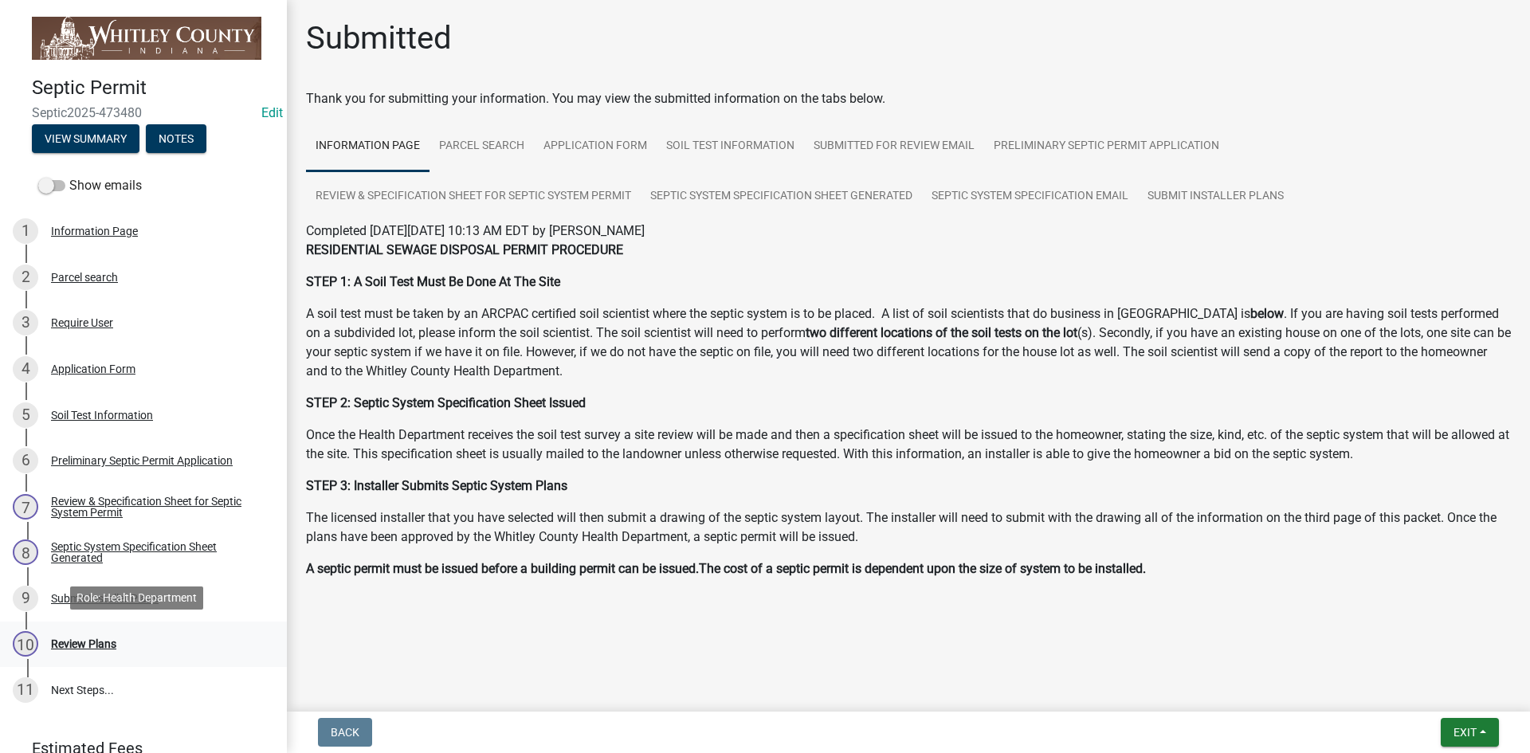
click at [63, 504] on div "Review Plans" at bounding box center [83, 643] width 65 height 11
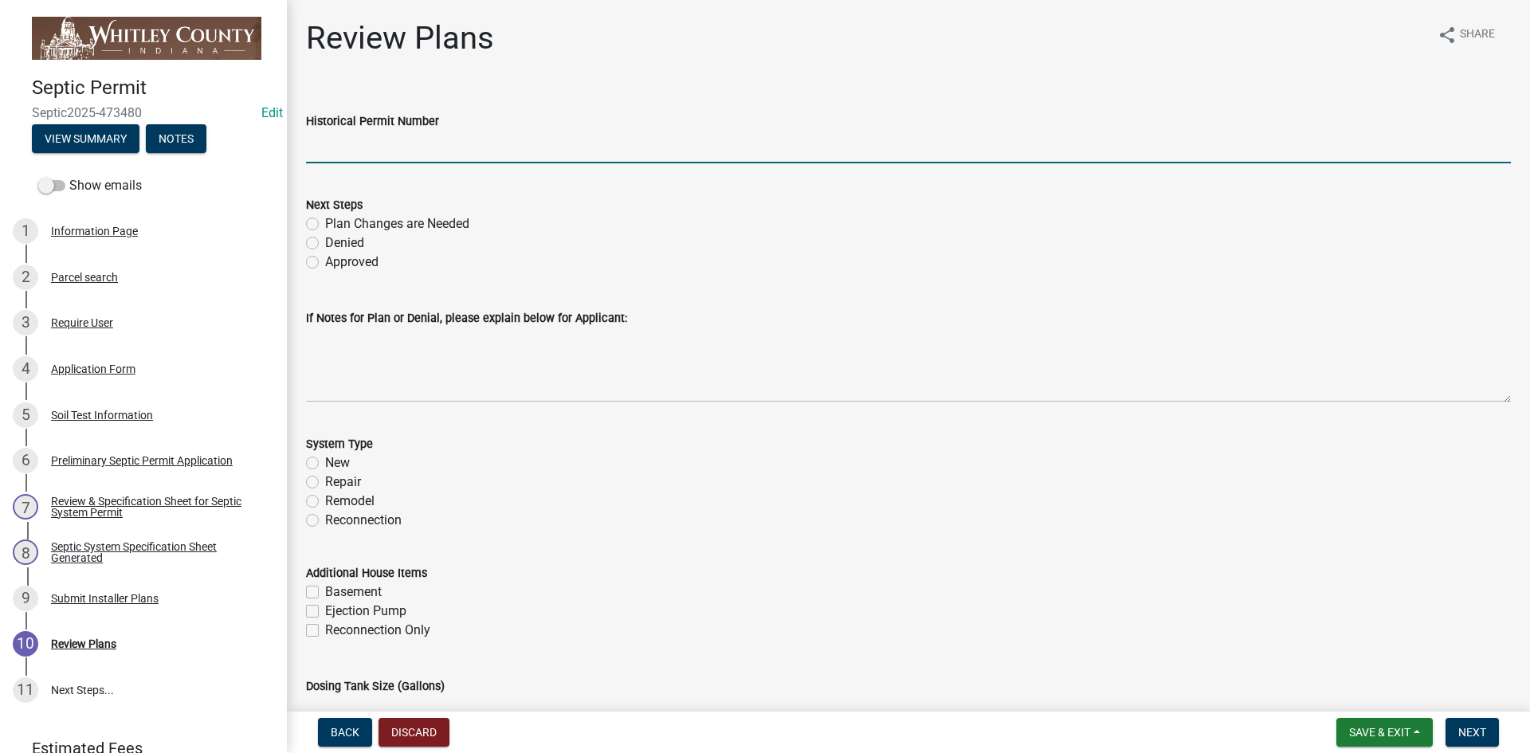
click at [317, 142] on input "Historical Permit Number" at bounding box center [908, 147] width 1205 height 33
type input "7759"
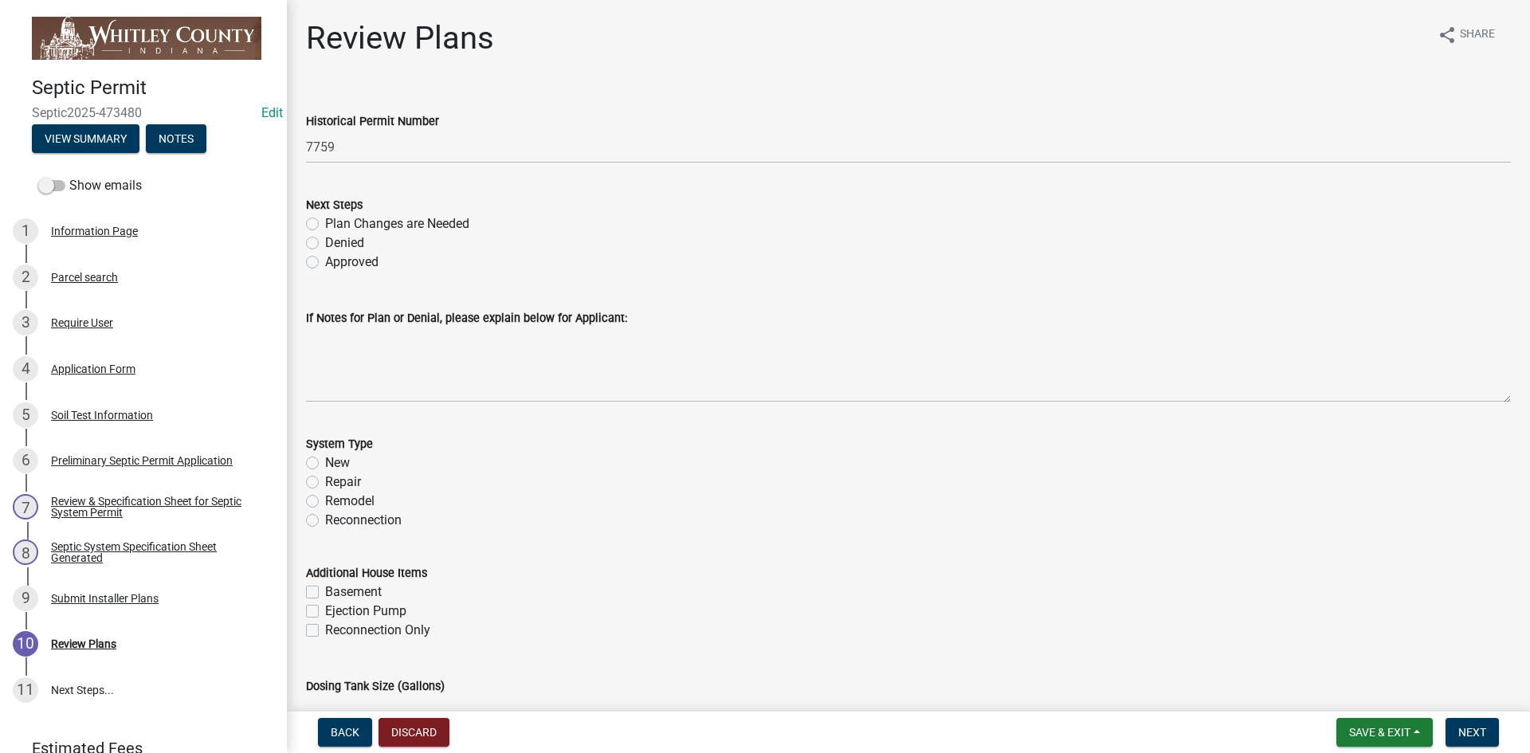
click at [325, 261] on label "Approved" at bounding box center [351, 262] width 53 height 19
click at [325, 261] on input "Approved" at bounding box center [330, 258] width 10 height 10
radio input "true"
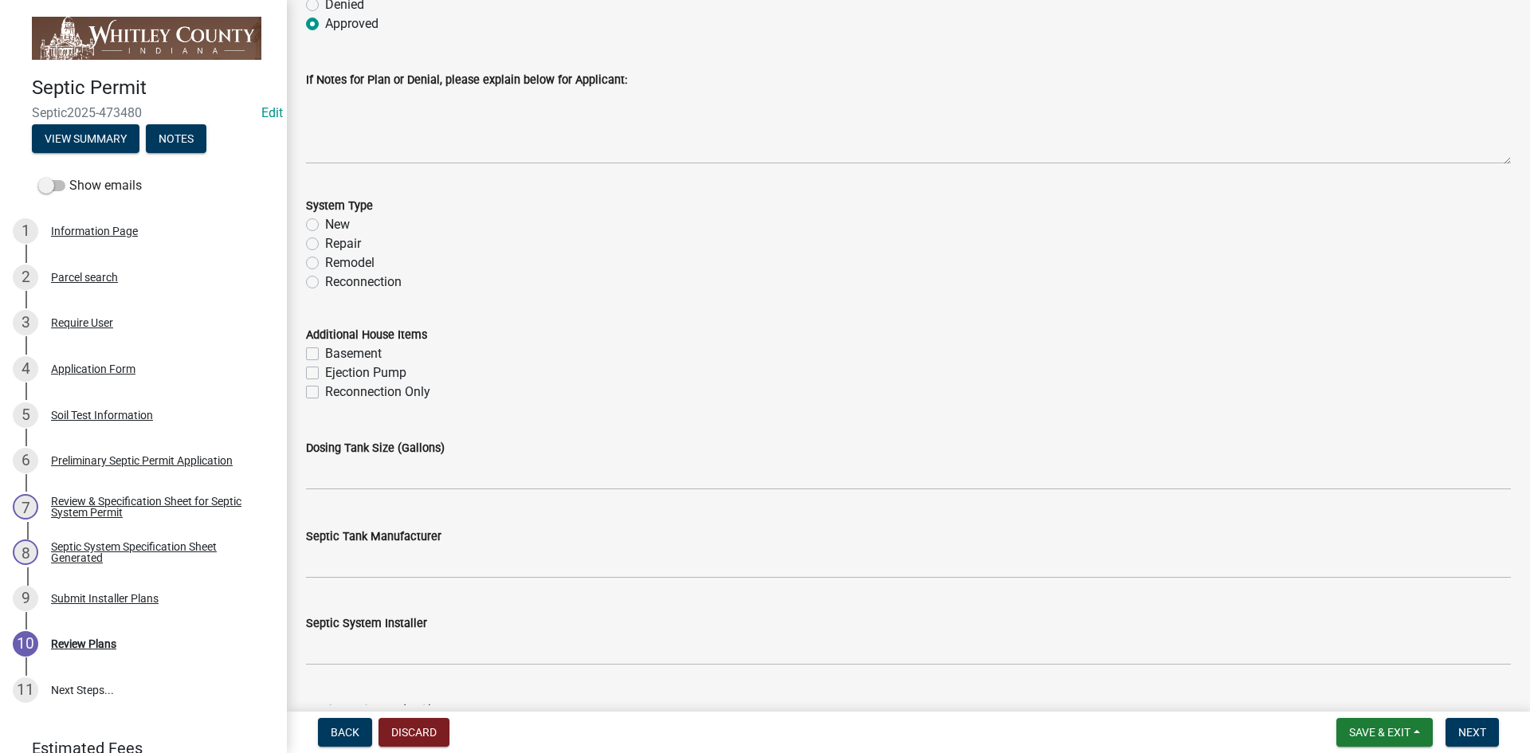
scroll to position [239, 0]
click at [325, 283] on label "Reconnection" at bounding box center [363, 281] width 77 height 19
click at [325, 282] on input "Reconnection" at bounding box center [330, 277] width 10 height 10
radio input "true"
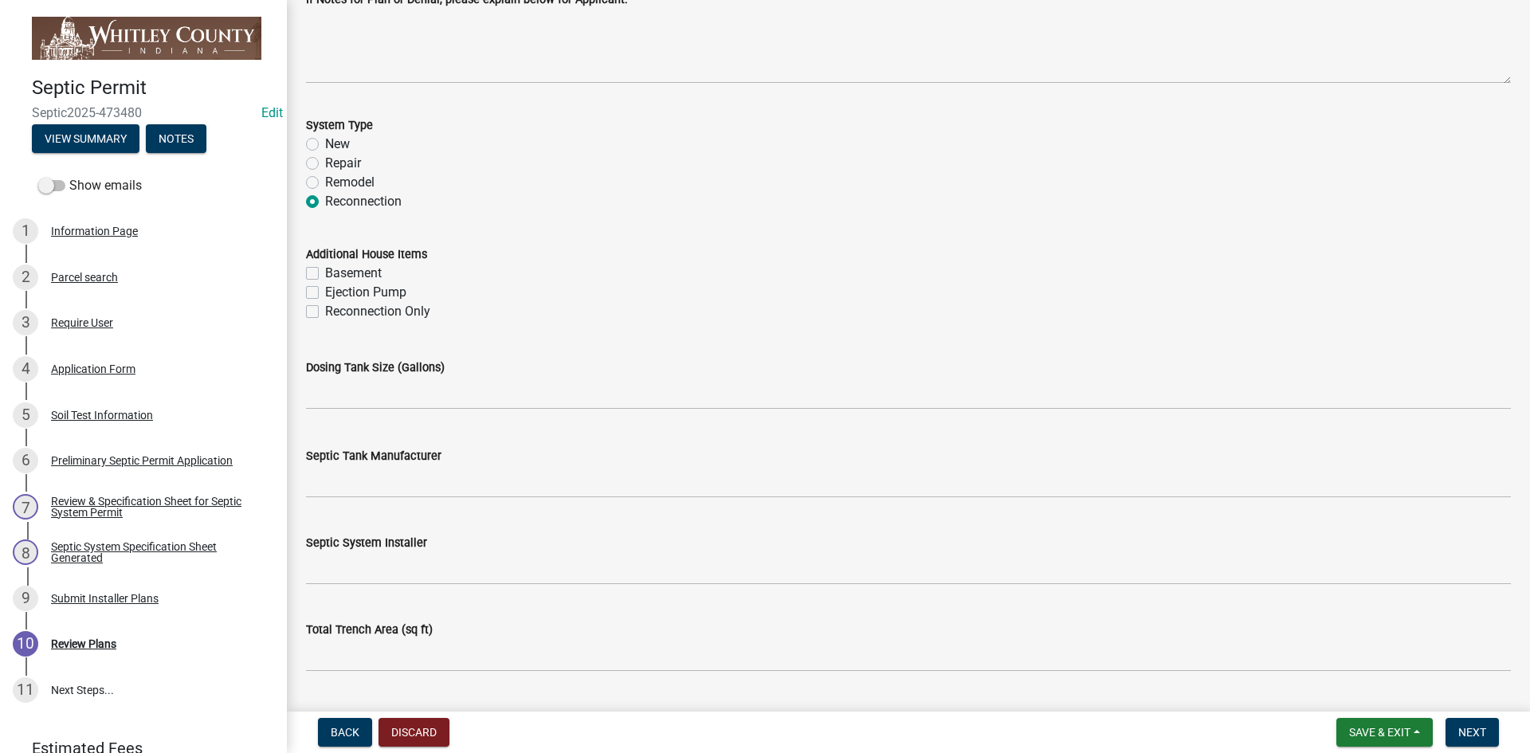
scroll to position [399, 0]
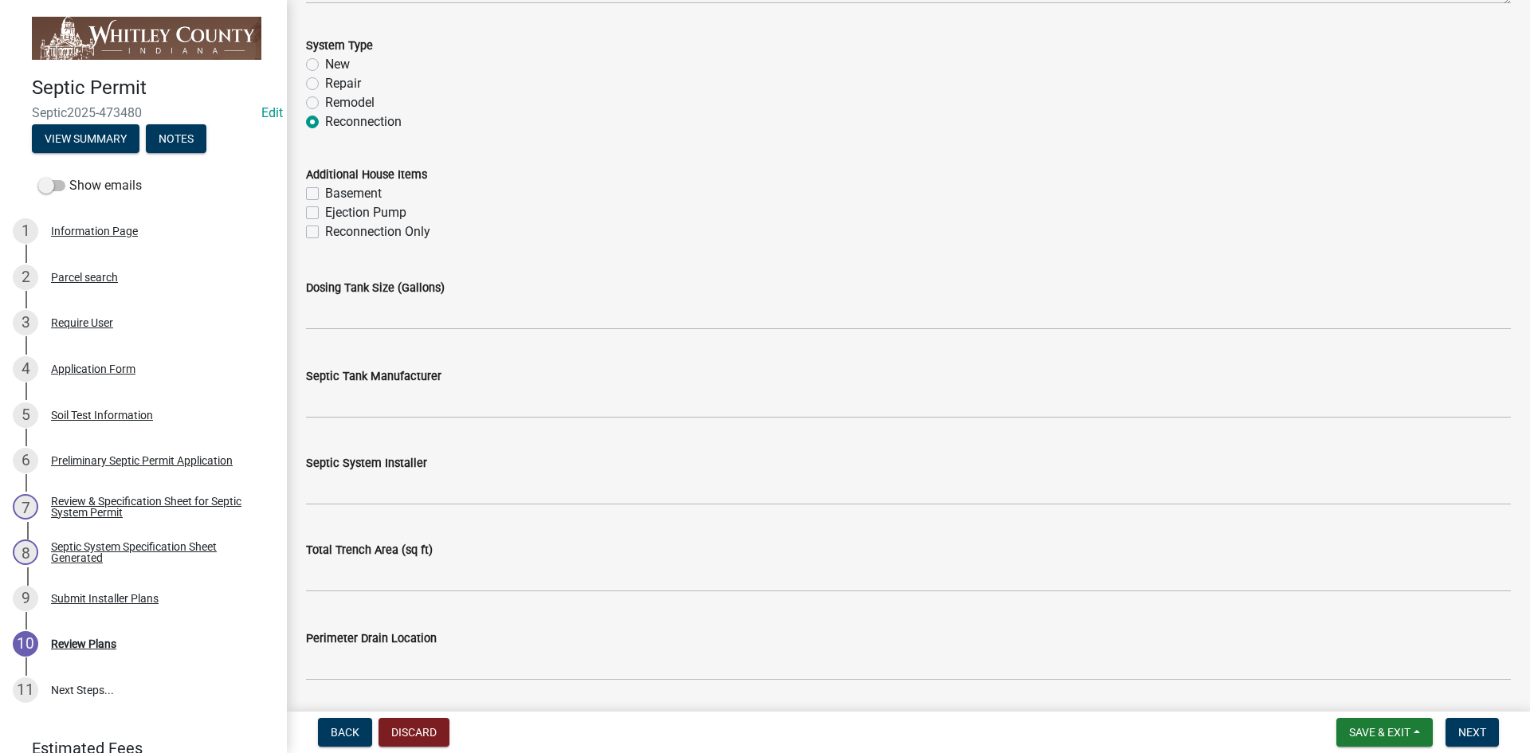
click at [325, 234] on label "Reconnection Only" at bounding box center [377, 231] width 105 height 19
click at [325, 233] on input "Reconnection Only" at bounding box center [330, 227] width 10 height 10
checkbox input "true"
checkbox input "false"
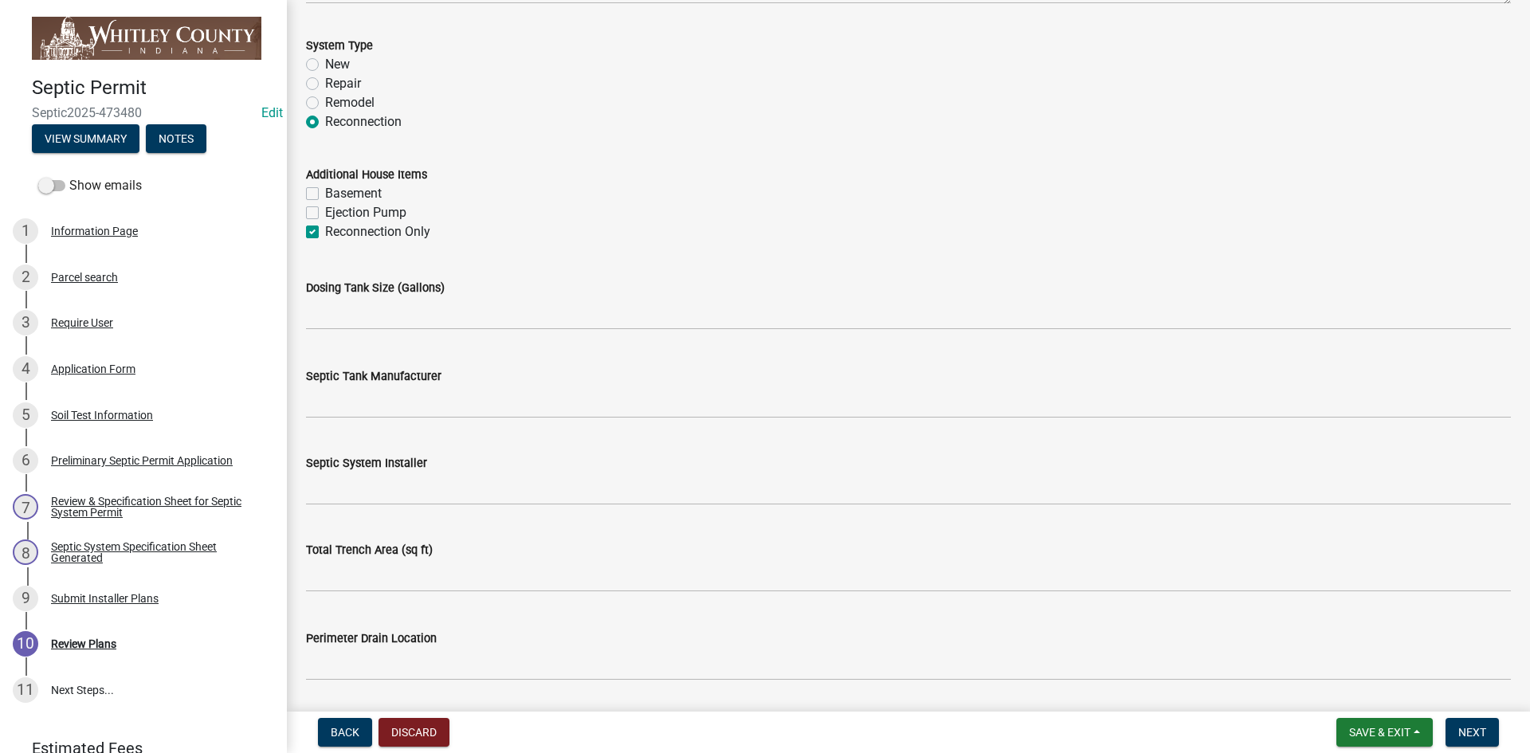
checkbox input "true"
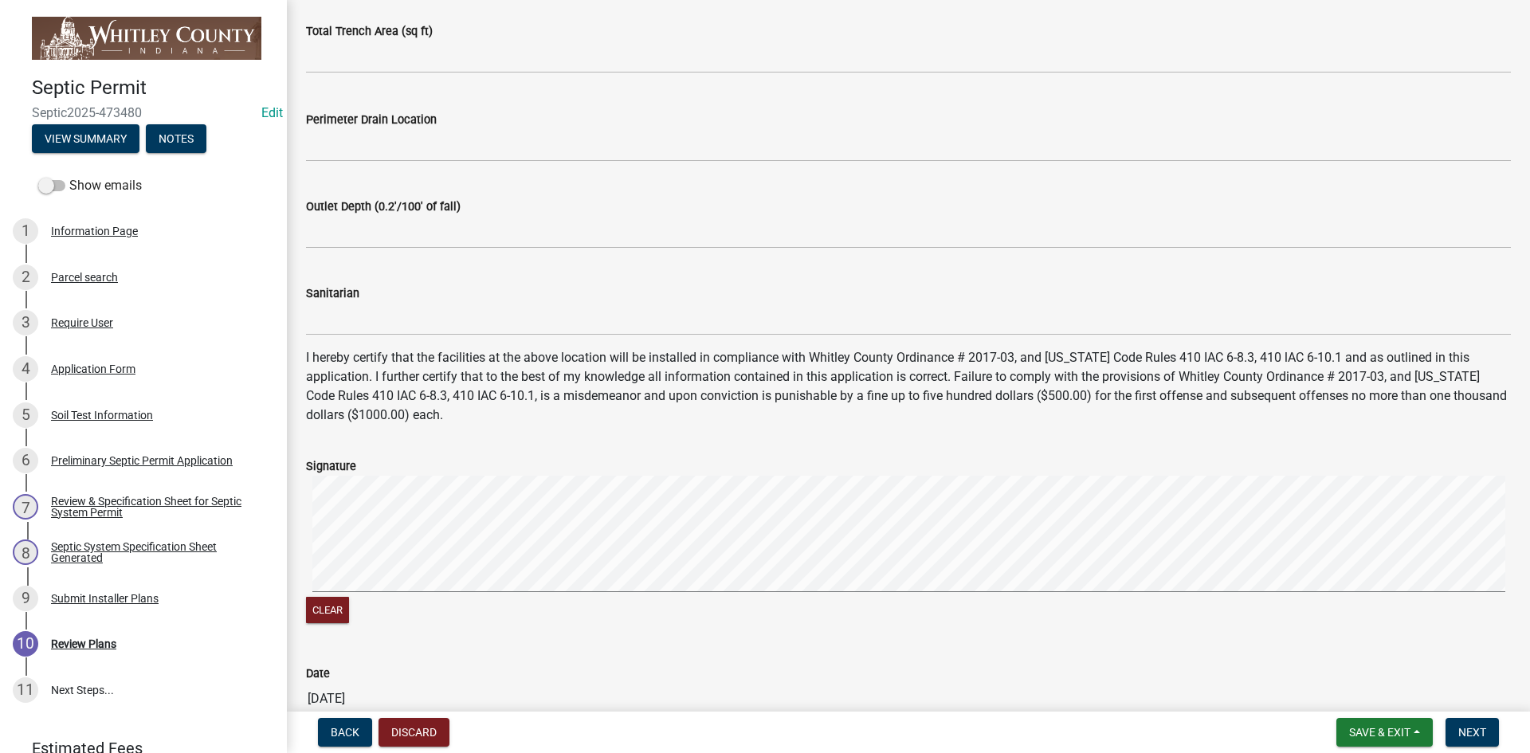
scroll to position [957, 0]
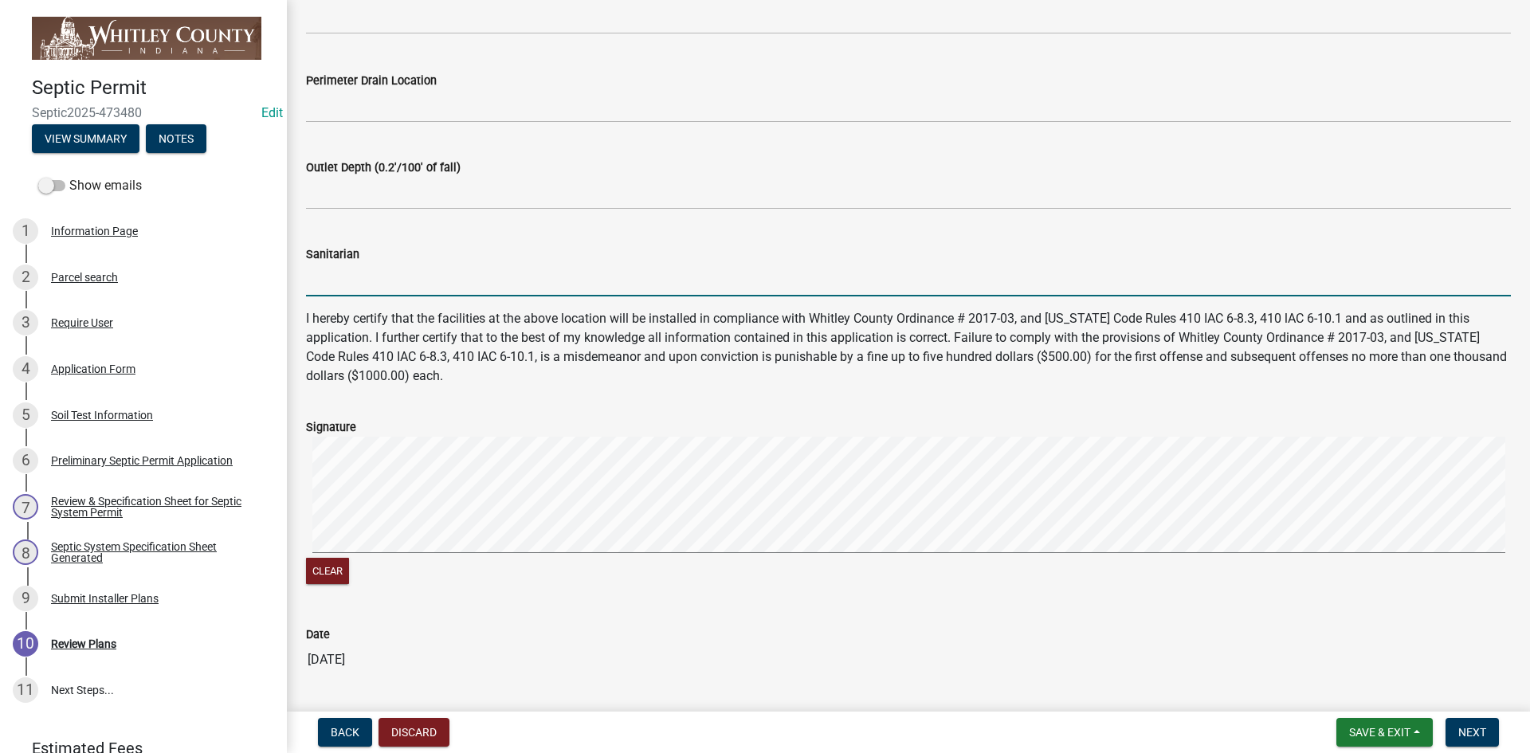
click at [331, 279] on input "Sanitarian" at bounding box center [908, 280] width 1205 height 33
type input "[PERSON_NAME]"
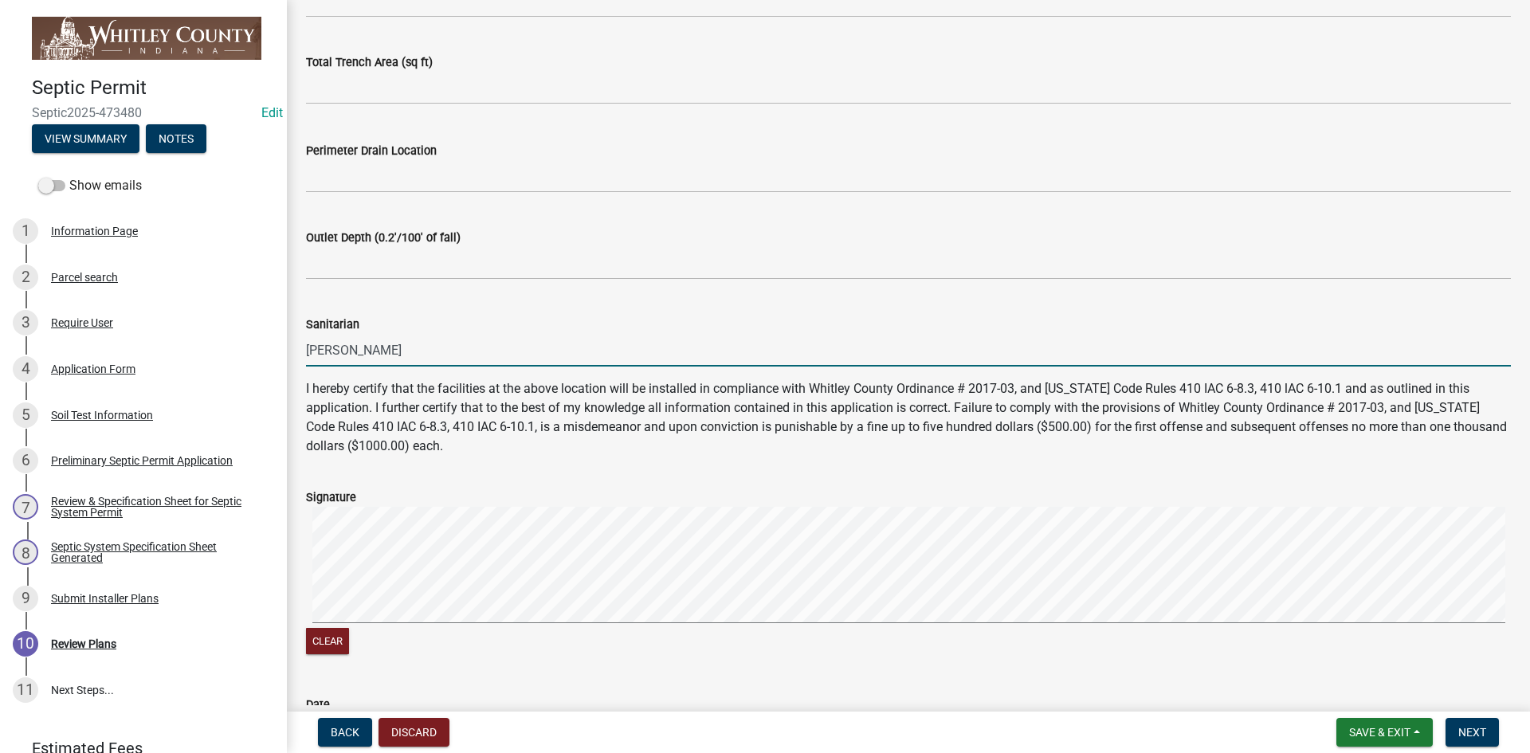
scroll to position [1002, 0]
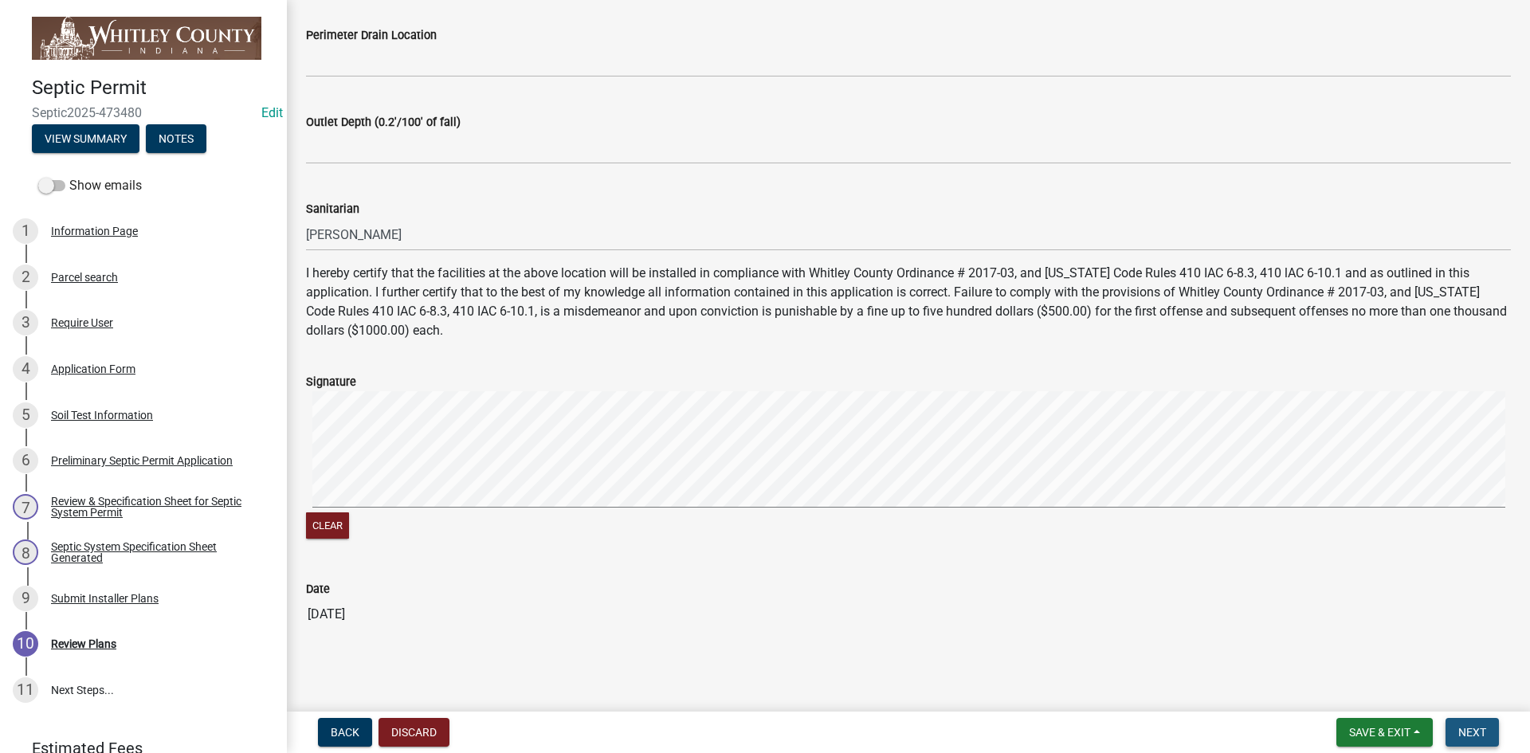
click at [802, 504] on span "Next" at bounding box center [1473, 732] width 28 height 13
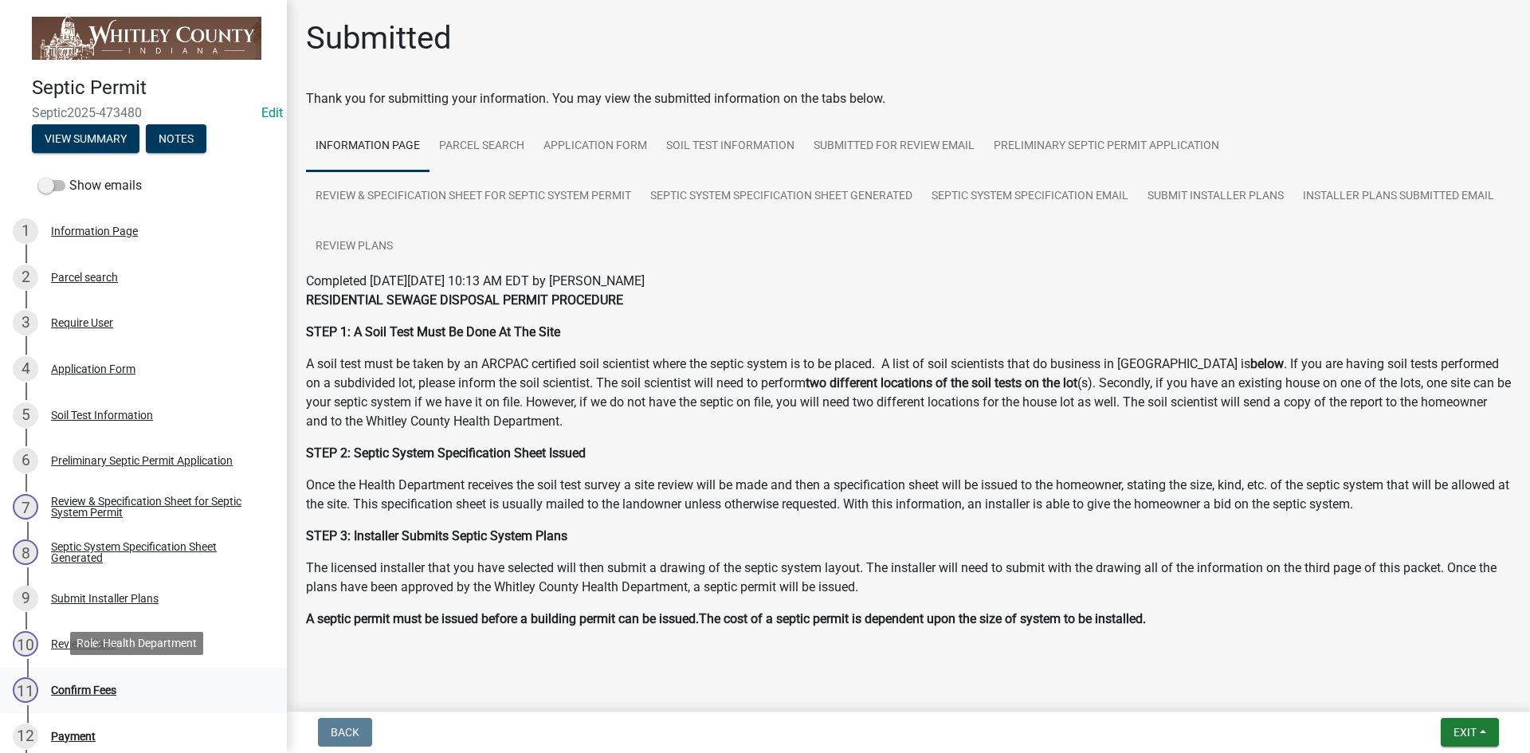
click at [119, 504] on div "11 Confirm Fees" at bounding box center [137, 691] width 249 height 26
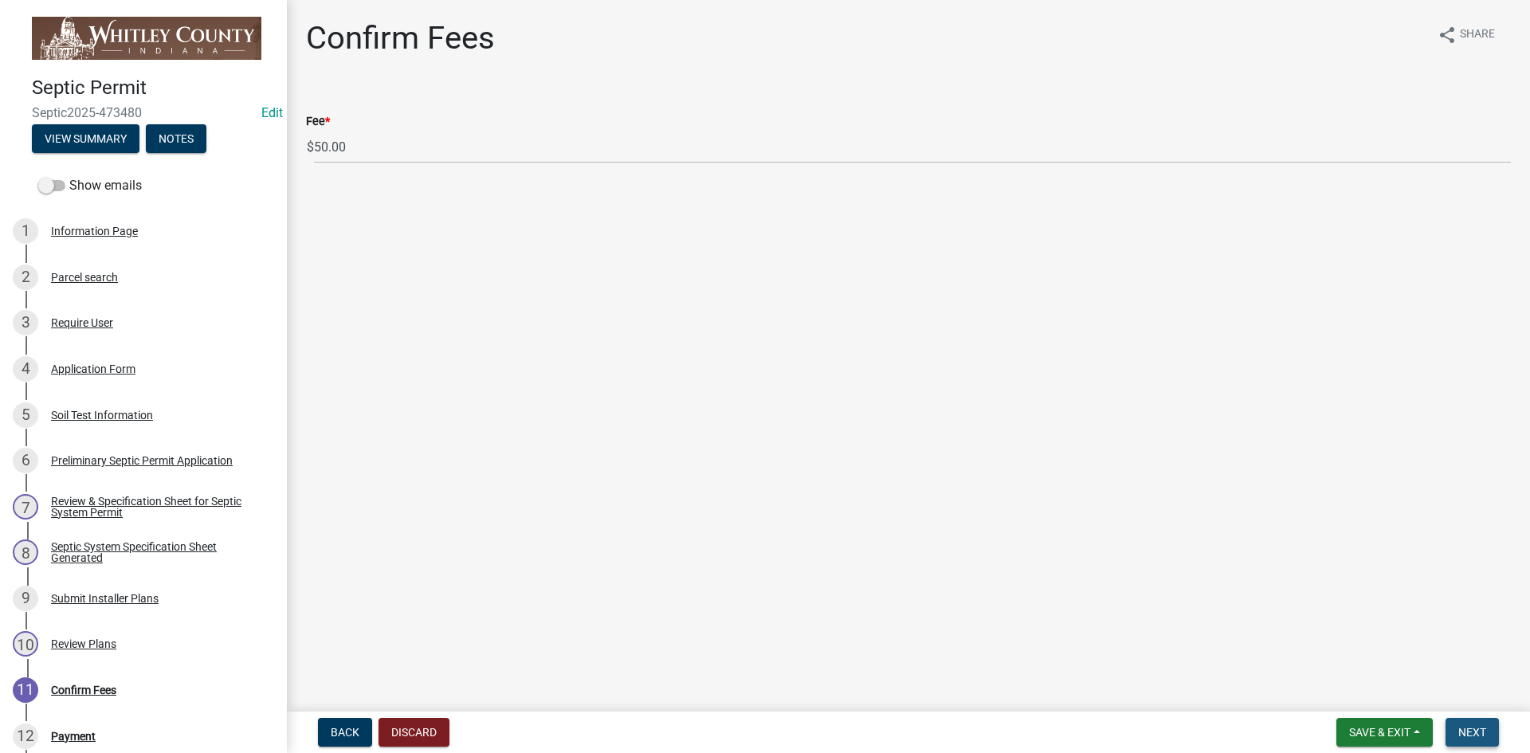
click at [802, 504] on span "Next" at bounding box center [1473, 732] width 28 height 13
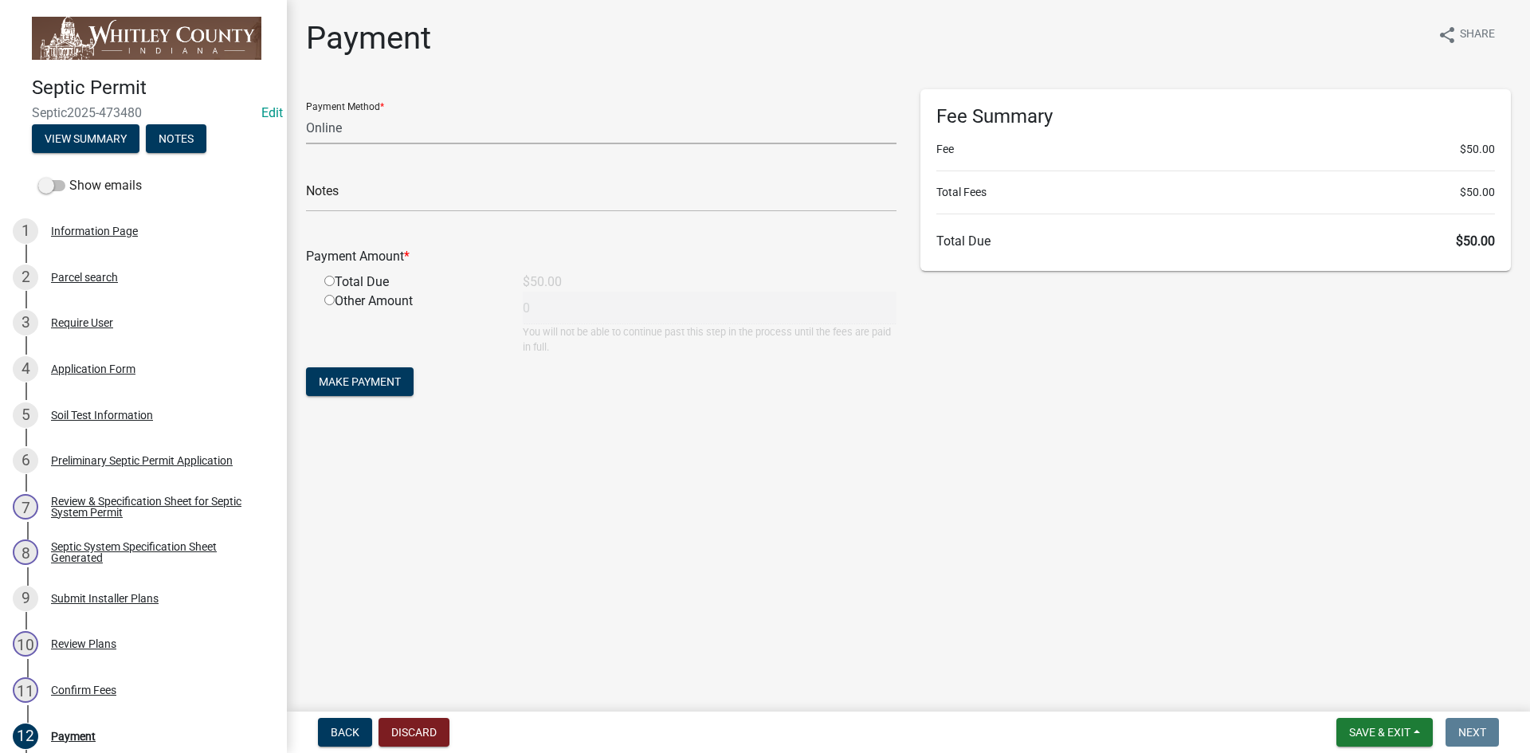
click at [321, 127] on select "Credit Card POS Check Cash Online" at bounding box center [601, 128] width 591 height 33
select select "1: 0"
click at [306, 112] on select "Credit Card POS Check Cash Online" at bounding box center [601, 128] width 591 height 33
click at [329, 202] on input "text" at bounding box center [601, 195] width 591 height 33
type input "1295"
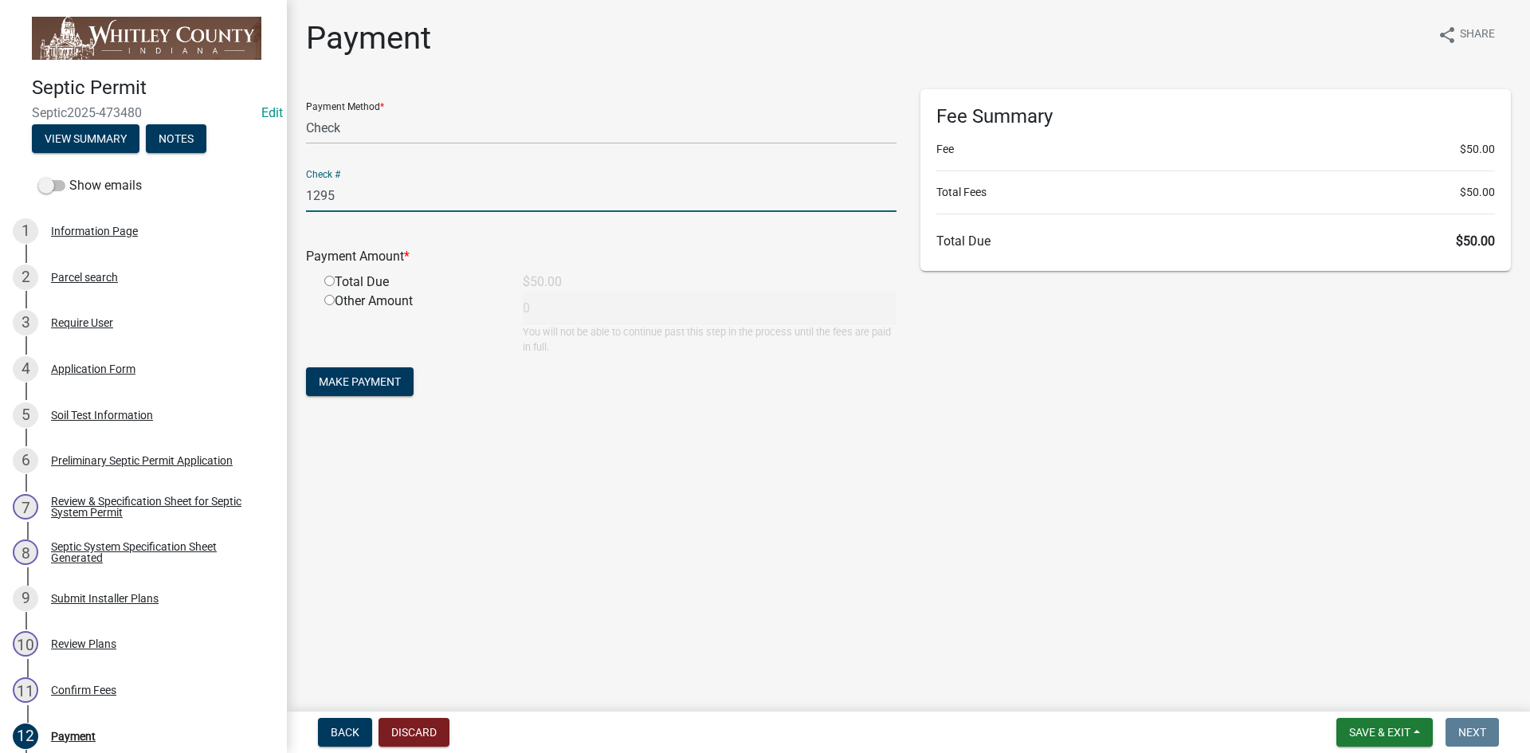
click at [328, 282] on input "radio" at bounding box center [329, 281] width 10 height 10
radio input "true"
type input "50"
click at [342, 380] on span "Make Payment" at bounding box center [360, 381] width 82 height 13
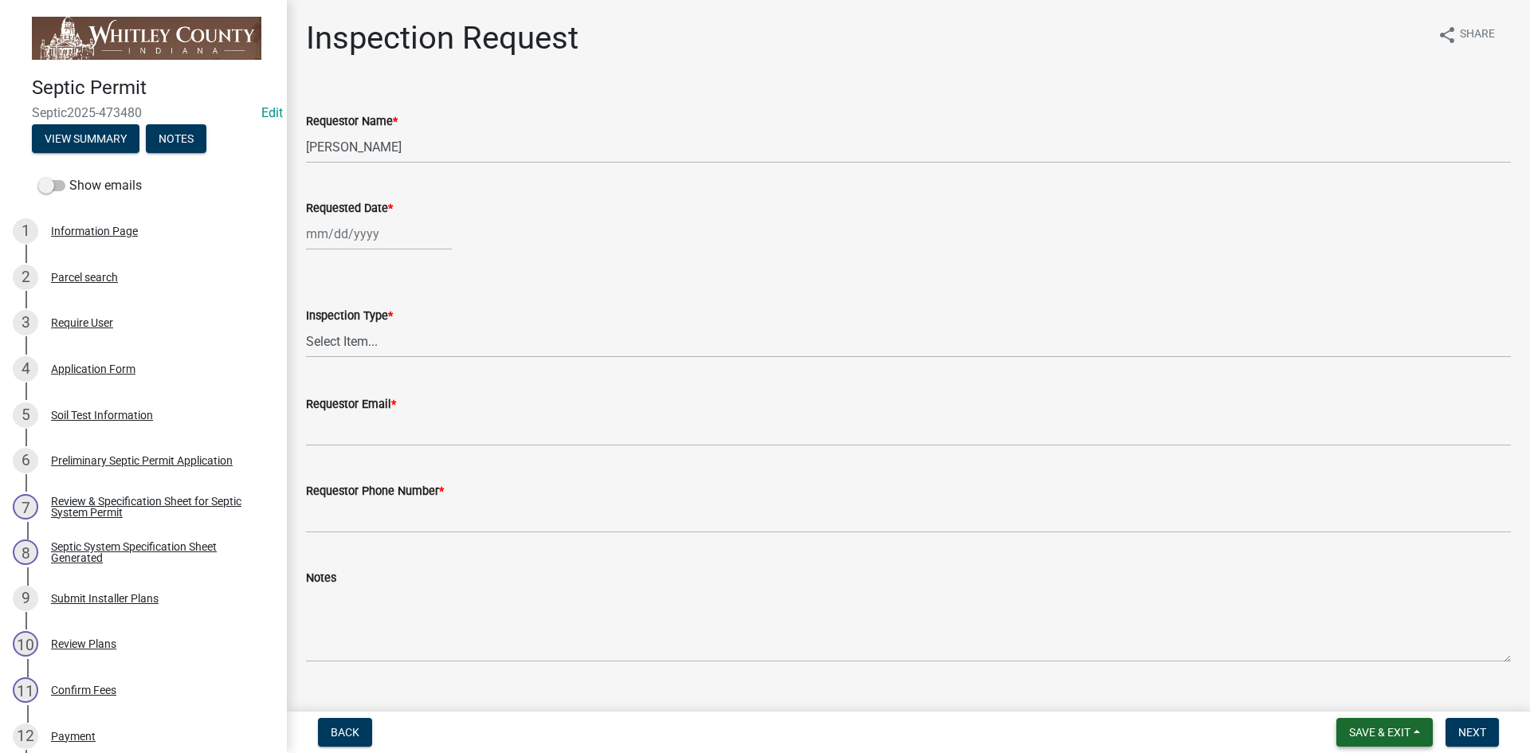
click at [802, 504] on span "Save & Exit" at bounding box center [1379, 732] width 61 height 13
click at [802, 504] on button "Save & Exit" at bounding box center [1370, 691] width 128 height 38
